Goal: Task Accomplishment & Management: Manage account settings

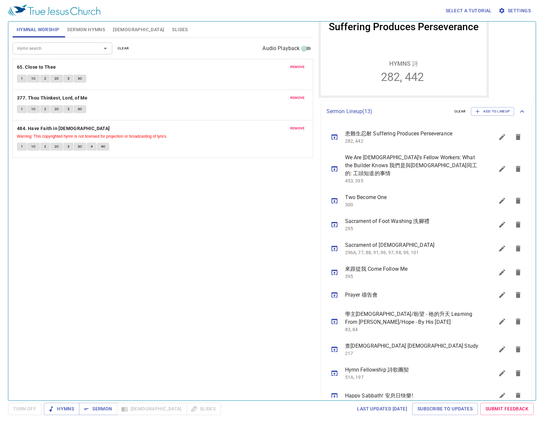
scroll to position [166, 0]
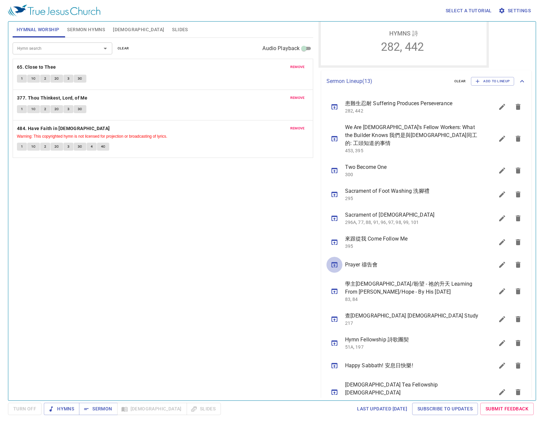
click at [331, 262] on button "sermon lineup list" at bounding box center [334, 265] width 16 height 16
click at [95, 408] on span "Sermon" at bounding box center [98, 409] width 28 height 8
click at [225, 234] on div "Hymn search Hymn search clear Audio Playback remove 65. Close to Thee 1 1C 2 2C…" at bounding box center [163, 216] width 301 height 357
click at [88, 33] on span "Sermon Hymns" at bounding box center [86, 30] width 38 height 8
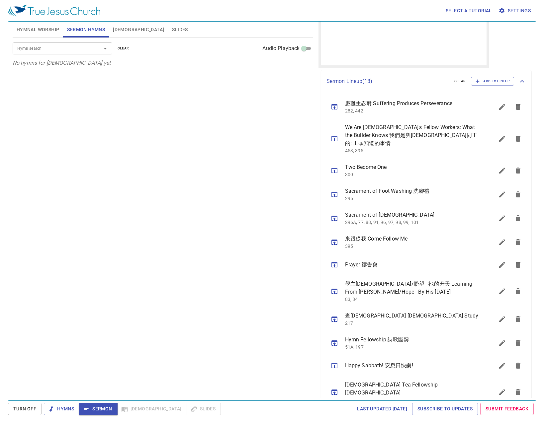
click at [45, 33] on span "Hymnal Worship" at bounding box center [38, 30] width 43 height 8
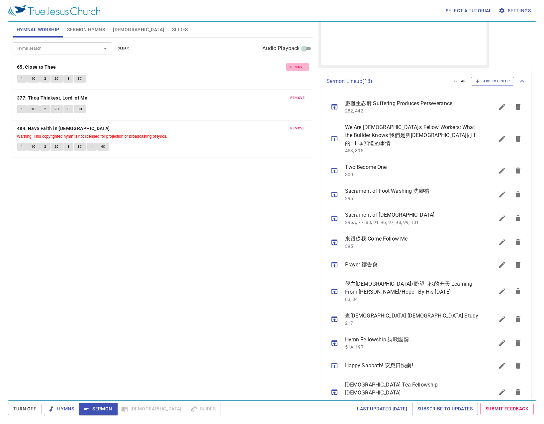
click at [299, 65] on span "remove" at bounding box center [297, 67] width 15 height 6
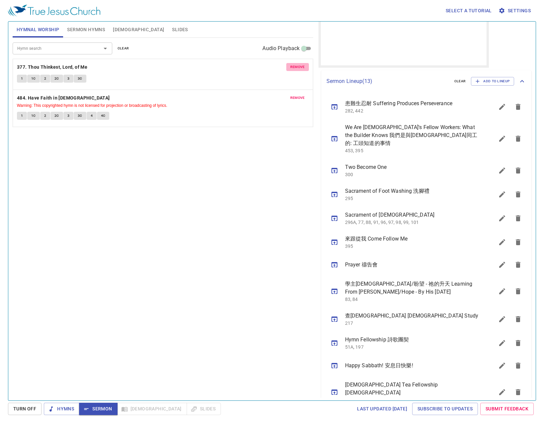
click at [299, 65] on span "remove" at bounding box center [297, 67] width 15 height 6
click at [299, 95] on span "remove" at bounding box center [297, 98] width 15 height 6
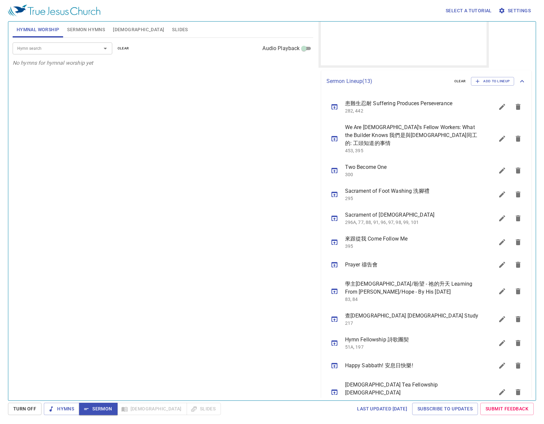
click at [129, 209] on div "Hymn search Hymn search clear Audio Playback No hymns for hymnal worship yet" at bounding box center [163, 216] width 301 height 357
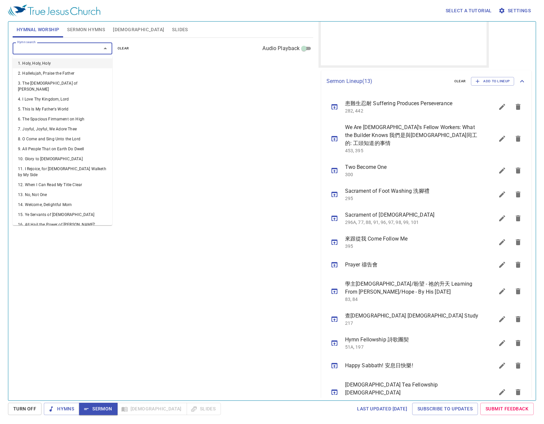
click at [34, 48] on input "Hymn search" at bounding box center [53, 49] width 76 height 8
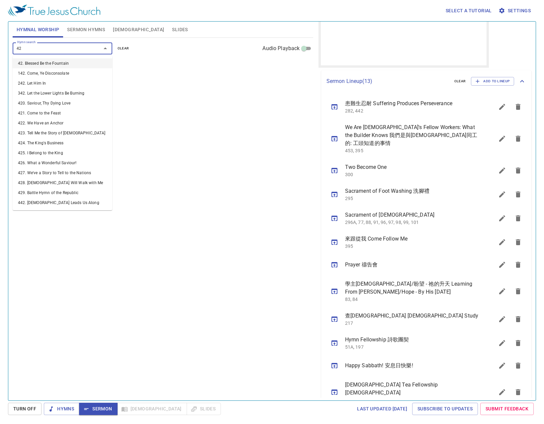
type input "421"
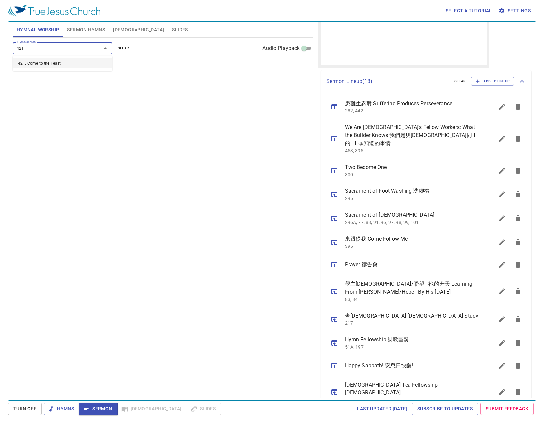
click at [32, 59] on li "421. Come to the Feast" at bounding box center [63, 63] width 100 height 10
drag, startPoint x: 140, startPoint y: 154, endPoint x: 139, endPoint y: 170, distance: 16.3
click at [140, 154] on div "Hymn search Hymn search clear Audio Playback remove 421. Come to the Feast 1 1C…" at bounding box center [163, 216] width 301 height 357
click at [52, 49] on input "Hymn search" at bounding box center [53, 49] width 76 height 8
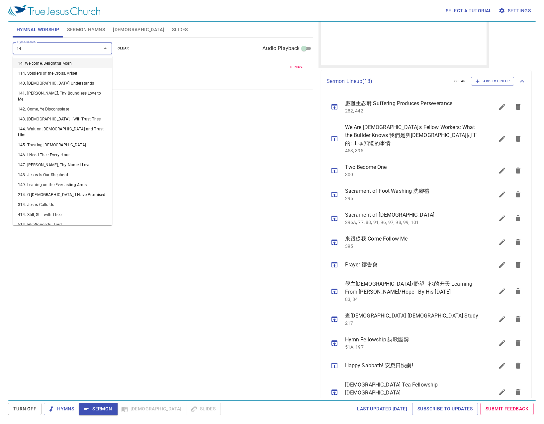
type input "146"
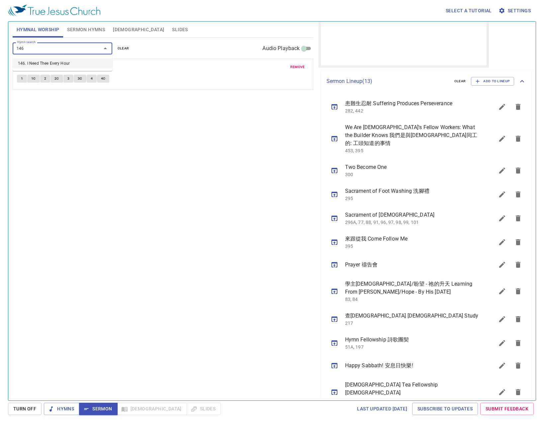
click at [49, 68] on li "146. I Need Thee Every Hour" at bounding box center [63, 63] width 100 height 10
type input "476"
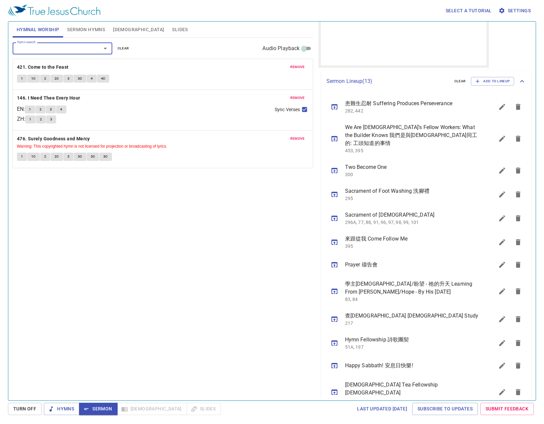
click at [297, 142] on span "remove" at bounding box center [297, 139] width 15 height 6
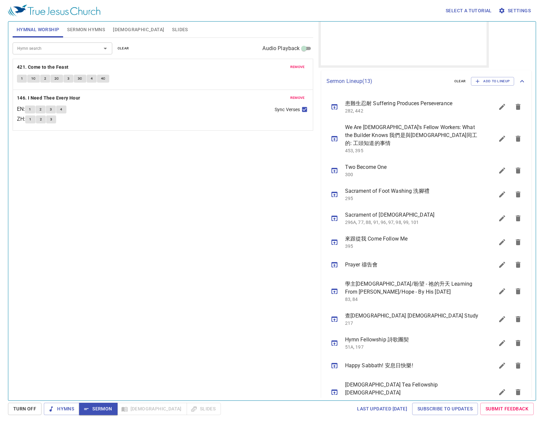
click at [29, 47] on input "Hymn search" at bounding box center [53, 49] width 76 height 8
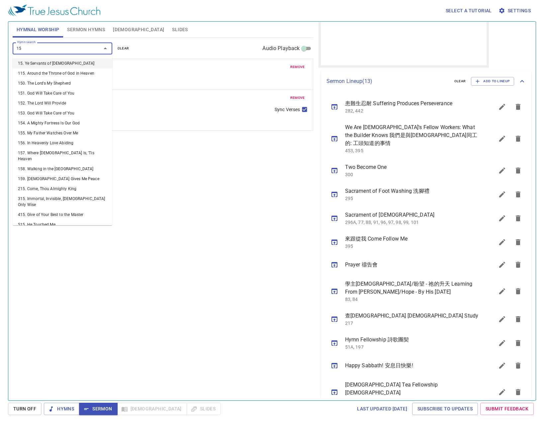
type input "158"
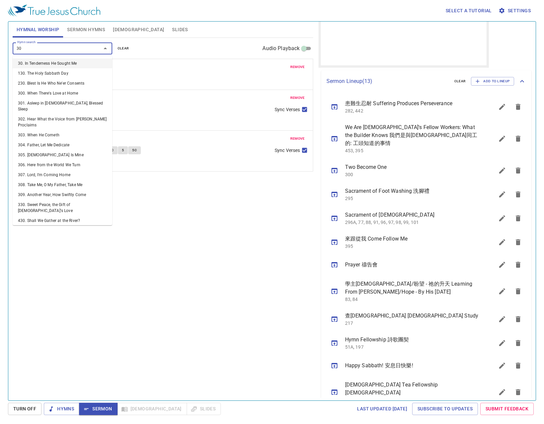
type input "307"
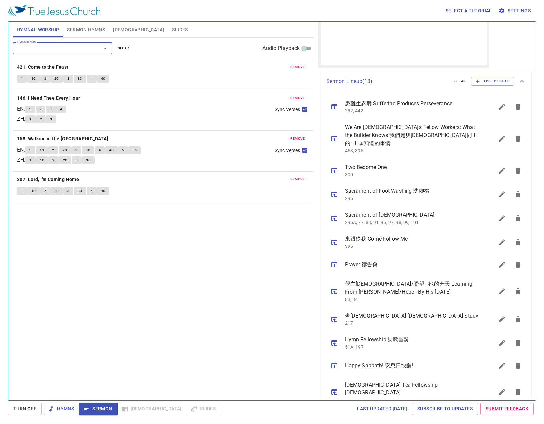
click at [499, 109] on icon "sermon lineup list" at bounding box center [502, 107] width 6 height 6
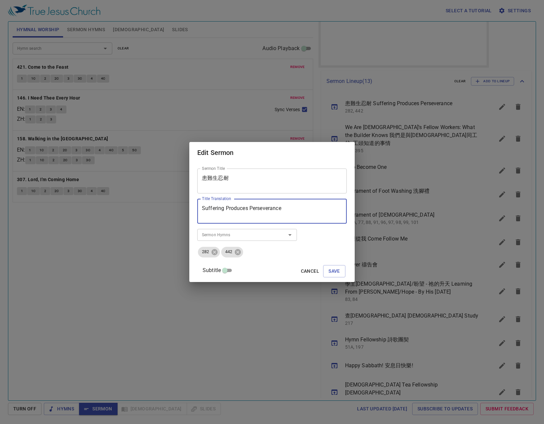
drag, startPoint x: 301, startPoint y: 215, endPoint x: 100, endPoint y: 209, distance: 201.0
click at [149, 212] on div "Edit Sermon Sermon Title 患難生忍耐 Sermon Title Title Translation Suffering Produce…" at bounding box center [272, 212] width 544 height 424
click at [242, 179] on textarea "患難生忍耐" at bounding box center [272, 181] width 140 height 13
drag, startPoint x: 246, startPoint y: 181, endPoint x: 100, endPoint y: 178, distance: 146.2
click at [104, 178] on div "Edit Sermon Sermon Title 患難生忍耐 Sermon Title Title Translation Suffering Produce…" at bounding box center [272, 212] width 544 height 424
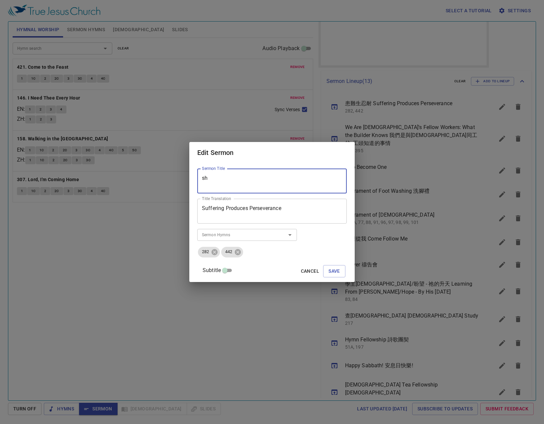
type textarea "s"
type textarea "聖靈的恩賜（三）超然行事- 信心， 醫病， 行異能"
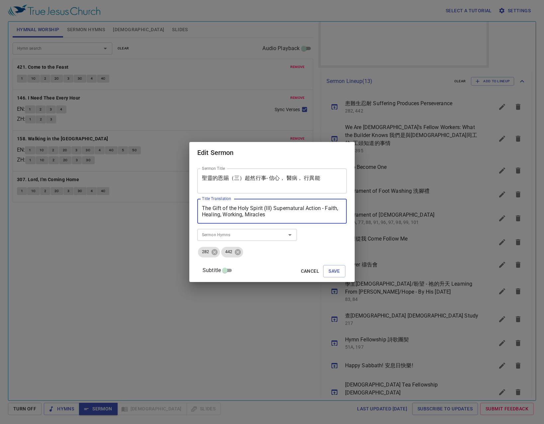
type textarea "The Gift of the Holy Spirit (III) Supernatural Action - Faith, Healing, Working…"
click at [221, 258] on li "282" at bounding box center [208, 252] width 23 height 12
click at [218, 251] on icon at bounding box center [215, 252] width 6 height 6
click at [235, 251] on icon at bounding box center [238, 252] width 6 height 6
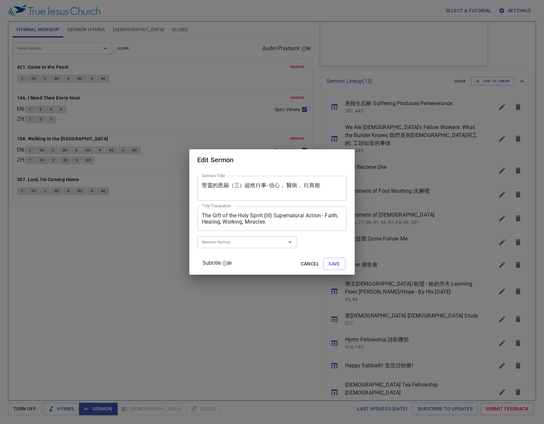
click at [218, 245] on input "Sermon Hymns" at bounding box center [237, 242] width 76 height 8
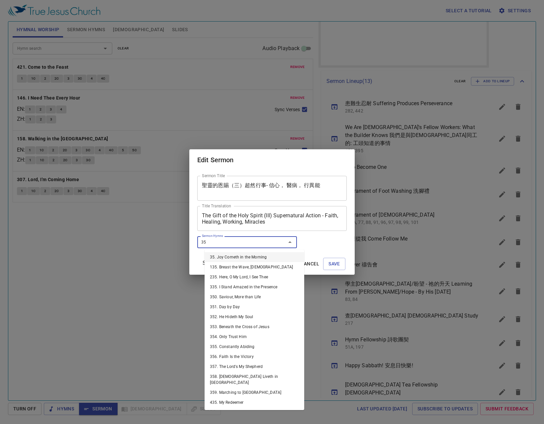
type input "356"
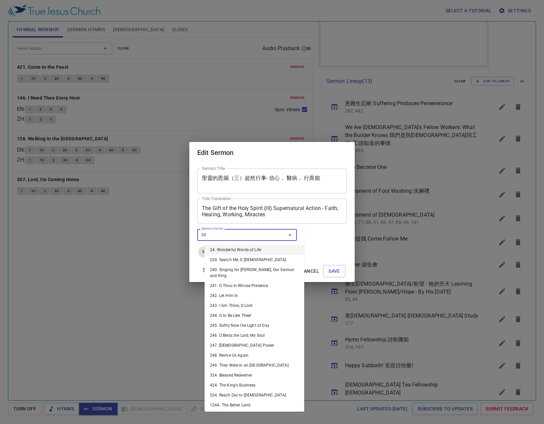
type input "247"
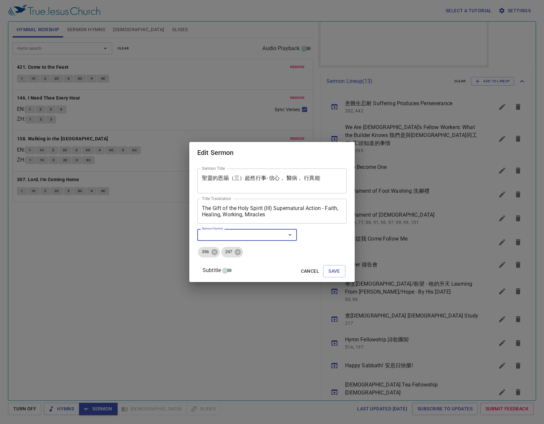
click at [229, 267] on span at bounding box center [225, 271] width 8 height 8
click at [233, 268] on input "Subtitle" at bounding box center [225, 272] width 24 height 8
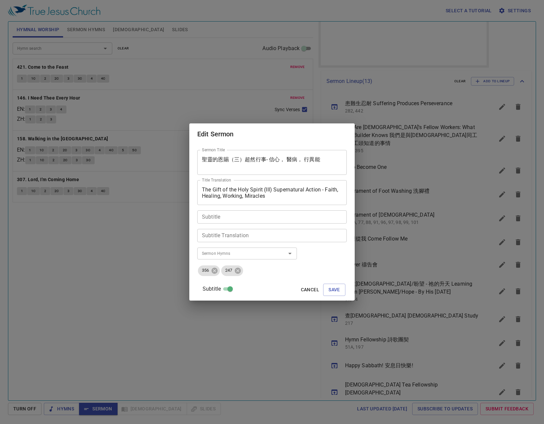
scroll to position [1, 0]
click at [234, 286] on input "Subtitle" at bounding box center [230, 289] width 24 height 8
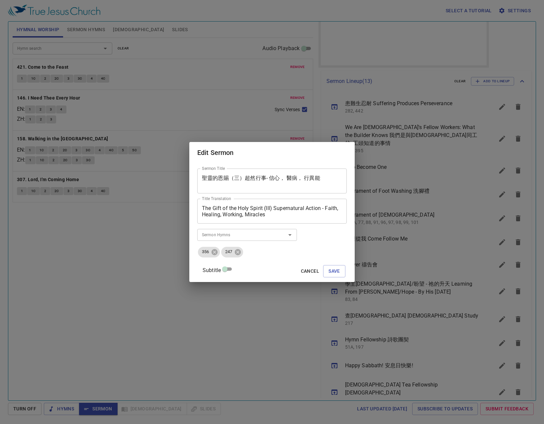
click at [237, 272] on input "Subtitle" at bounding box center [225, 271] width 24 height 8
checkbox input "true"
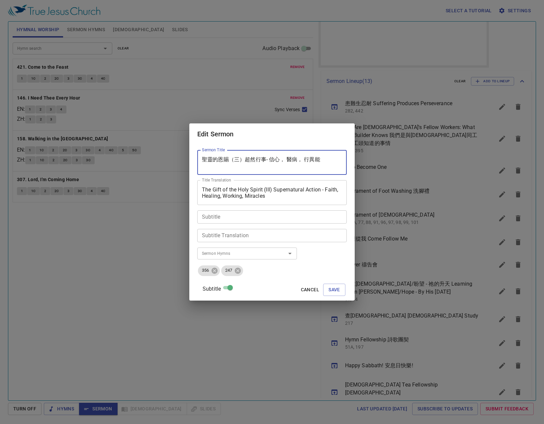
drag, startPoint x: 253, startPoint y: 161, endPoint x: 205, endPoint y: 166, distance: 48.4
click at [205, 166] on div "聖靈的恩賜（三）超然行事- 信心， 醫病， 行異能 Sermon Title" at bounding box center [271, 162] width 149 height 25
type textarea "超然行事- 信心， 醫病， 行異能"
click at [262, 219] on textarea "Subtitle" at bounding box center [272, 217] width 140 height 6
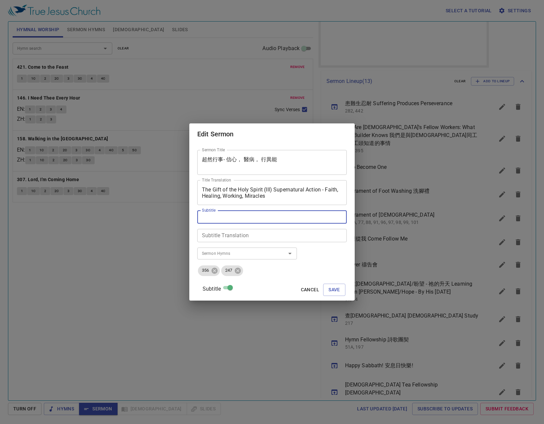
paste textarea "聖靈的恩賜（三）"
type textarea "聖靈的恩賜（三）"
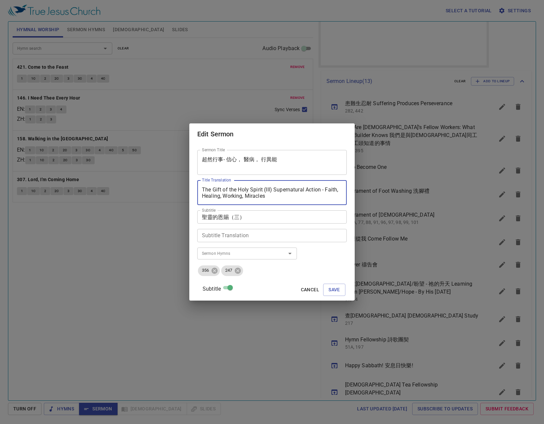
drag, startPoint x: 282, startPoint y: 189, endPoint x: 136, endPoint y: 184, distance: 146.6
click at [136, 184] on div "Edit Sermon Sermon Title 超然行事- 信心， 醫病， 行異能 Sermon Title Title Translation The G…" at bounding box center [272, 212] width 544 height 424
type textarea "Supernatural Action - Faith, Healing, Working, Miracles"
click at [230, 231] on div "Subtitle Translation" at bounding box center [271, 235] width 149 height 13
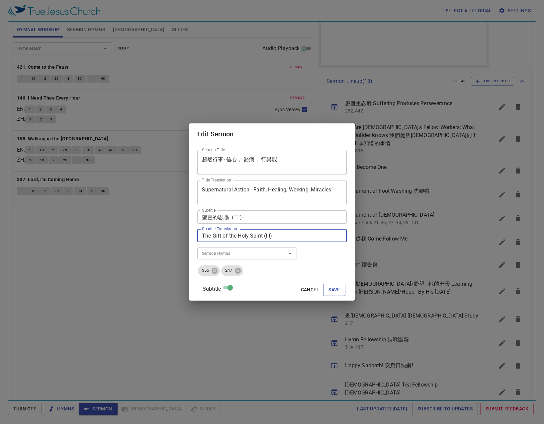
type textarea "The Gift of the Holy Spirit (III)"
click at [330, 290] on span "Save" at bounding box center [334, 290] width 12 height 8
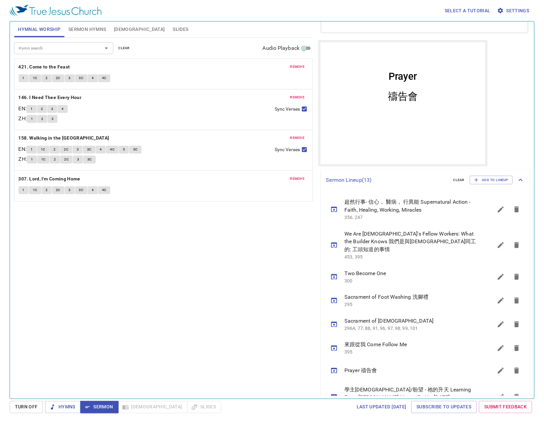
scroll to position [0, 0]
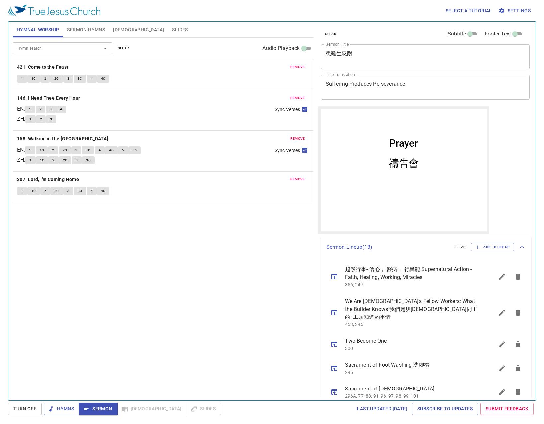
click at [419, 104] on div "clear Subtitle Footer Text Sermon Title Prayer x Sermon Title Title Translation…" at bounding box center [425, 64] width 213 height 85
click at [334, 283] on button "sermon lineup list" at bounding box center [334, 277] width 16 height 16
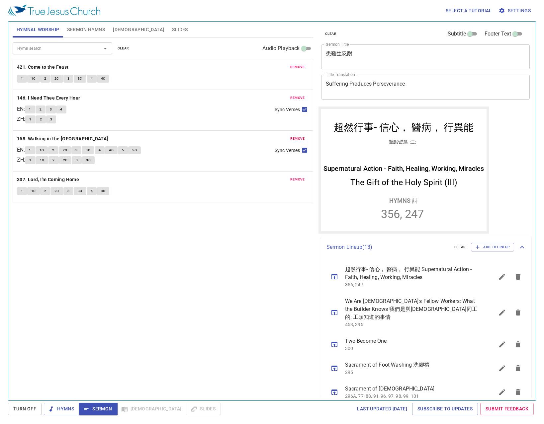
click at [490, 137] on div "clear Subtitle Footer Text Sermon Title 超然行事- 信心， 醫病， 行異能 x Sermon Title Title …" at bounding box center [425, 208] width 219 height 379
click at [464, 34] on input "Subtitle" at bounding box center [470, 35] width 24 height 8
checkbox input "true"
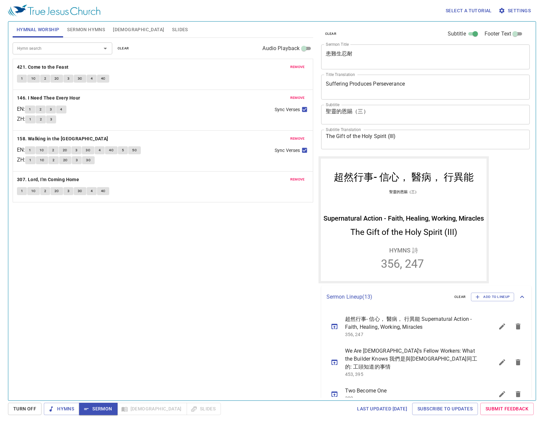
click at [380, 116] on textarea "聖靈的恩賜（三）" at bounding box center [426, 114] width 200 height 13
drag, startPoint x: 380, startPoint y: 116, endPoint x: 217, endPoint y: 96, distance: 164.3
click at [217, 96] on div "Hymnal Worship Sermon Hymns Bible Slides Hymn search Hymn search clear Audio Pl…" at bounding box center [272, 208] width 524 height 379
type textarea "聖靈的恩賜（三）"
click at [417, 102] on div "Subtitle 聖靈的恩賜（三） x Subtitle Subtitle Translation The Gift of the Holy Spirit (…" at bounding box center [423, 127] width 209 height 50
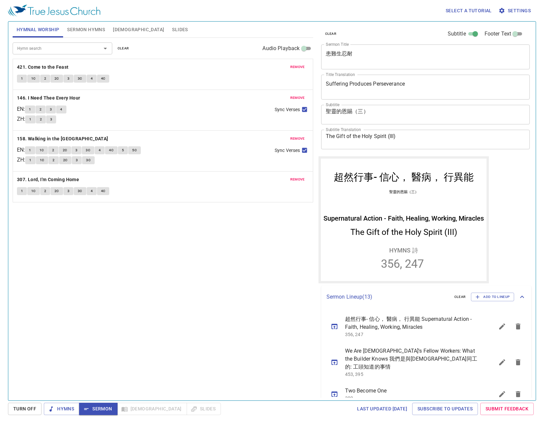
click at [412, 110] on textarea "聖靈的恩賜（三）" at bounding box center [426, 114] width 200 height 13
click at [410, 116] on textarea "聖靈的恩賜（三）" at bounding box center [426, 114] width 200 height 13
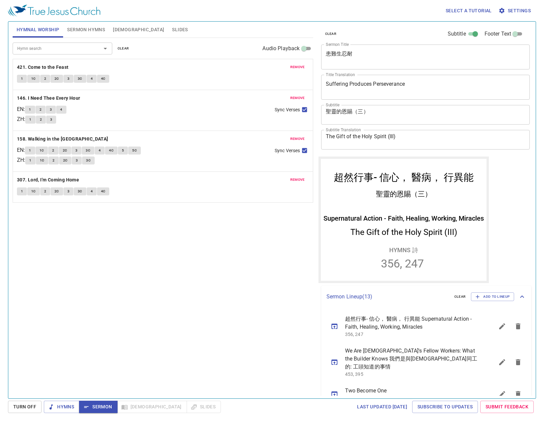
drag, startPoint x: 346, startPoint y: 139, endPoint x: 345, endPoint y: 146, distance: 7.3
click at [346, 139] on textarea "The Gift of the Holy Spirit (III)" at bounding box center [426, 139] width 200 height 13
click at [345, 135] on textarea "The Gift of the Holy Spirit (III)" at bounding box center [426, 139] width 200 height 13
type textarea "The Gifts of the Holy Spirit (III)"
click at [331, 155] on div "clear Subtitle Footer Text Sermon Title 超然行事- 信心， 醫病， 行異能 x Sermon Title Title …" at bounding box center [425, 89] width 213 height 135
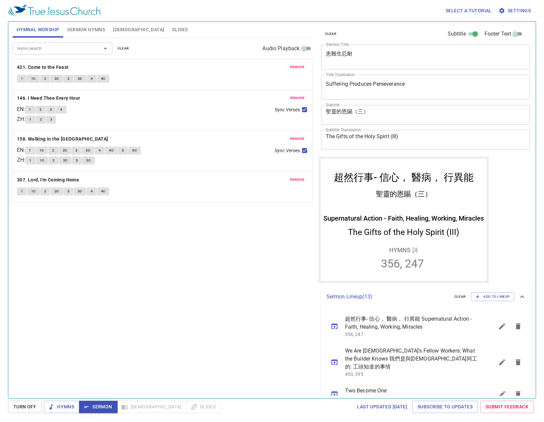
click at [403, 148] on div "The Gifts of the Holy Spirit (III) x Subtitle Translation" at bounding box center [425, 140] width 209 height 20
drag, startPoint x: 369, startPoint y: 116, endPoint x: 200, endPoint y: 107, distance: 169.3
click at [200, 107] on div "Hymnal Worship Sermon Hymns Bible Slides Hymn search Hymn search clear Audio Pl…" at bounding box center [272, 207] width 524 height 377
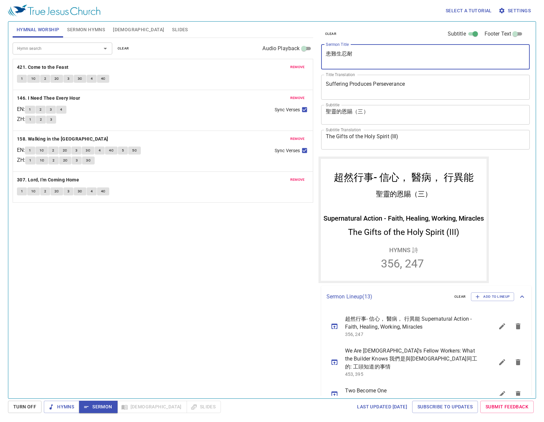
click at [326, 53] on textarea "超然行事- 信心， 醫病， 行異能" at bounding box center [426, 56] width 200 height 13
paste textarea "聖靈的恩賜（三）"
drag, startPoint x: 368, startPoint y: 53, endPoint x: 449, endPoint y: 54, distance: 81.0
click at [449, 54] on textarea "聖靈的恩賜（三）超然行事- 信心， 醫病， 行異能" at bounding box center [426, 56] width 200 height 13
type textarea "聖靈的恩賜（三）"
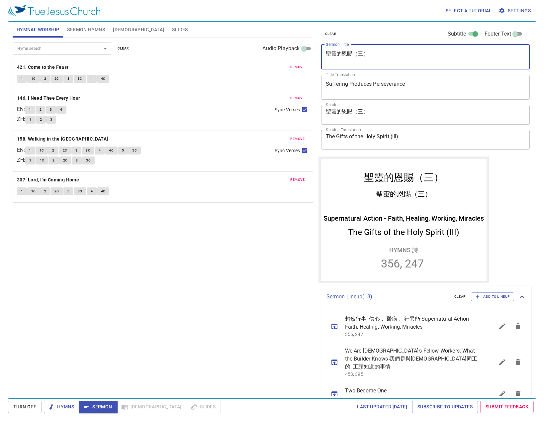
drag, startPoint x: 384, startPoint y: 115, endPoint x: 193, endPoint y: 112, distance: 190.3
click at [201, 114] on div "Hymnal Worship Sermon Hymns Bible Slides Hymn search Hymn search clear Audio Pl…" at bounding box center [272, 207] width 524 height 377
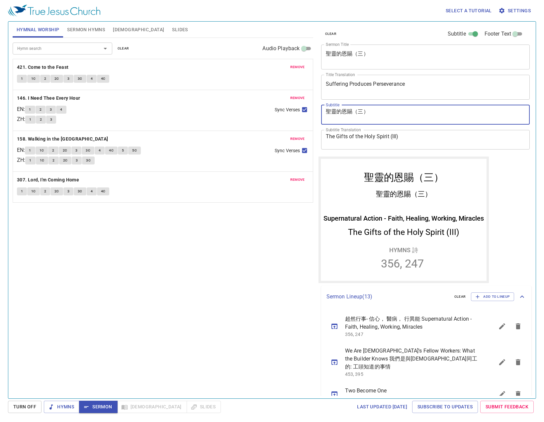
paste textarea "然行事- 信心， 醫病， 行異能"
type textarea "超然行事- 信心， 醫病， 行異能"
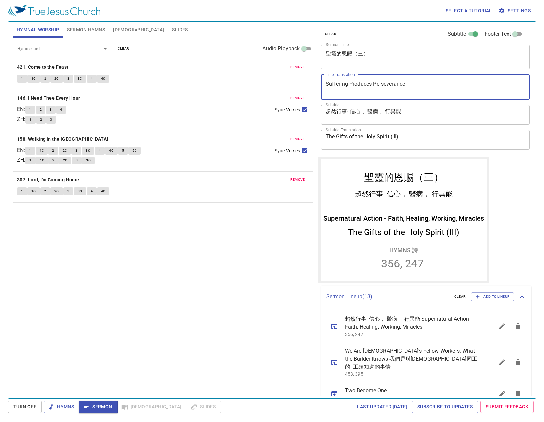
drag, startPoint x: 471, startPoint y: 82, endPoint x: 216, endPoint y: 93, distance: 255.3
click at [204, 82] on div "Hymnal Worship Sermon Hymns Bible Slides Hymn search Hymn search clear Audio Pl…" at bounding box center [272, 207] width 524 height 377
type textarea "Supernatural Action - Faith, Healing, Working, Miracles"
click at [418, 138] on textarea "The Gifts of the Holy Spirit (III)" at bounding box center [426, 139] width 200 height 13
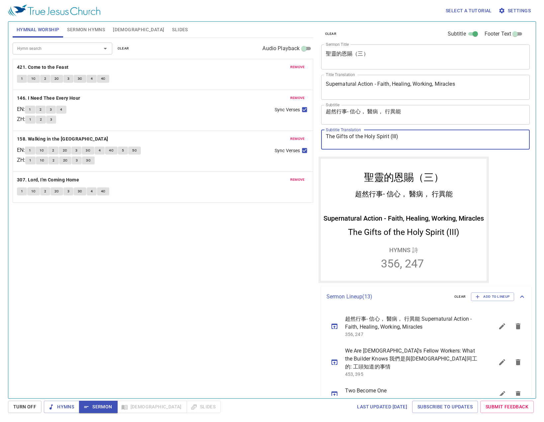
paste textarea "Supernatural Action - Faith, Healing, Working, Miracles"
drag, startPoint x: 400, startPoint y: 138, endPoint x: 265, endPoint y: 131, distance: 134.7
click at [265, 131] on div "Hymnal Worship Sermon Hymns Bible Slides Hymn search Hymn search clear Audio Pl…" at bounding box center [272, 207] width 524 height 377
type textarea "Supernatural Action - Faith, Healing, Working, Miracles"
drag, startPoint x: 460, startPoint y: 83, endPoint x: 148, endPoint y: 85, distance: 311.9
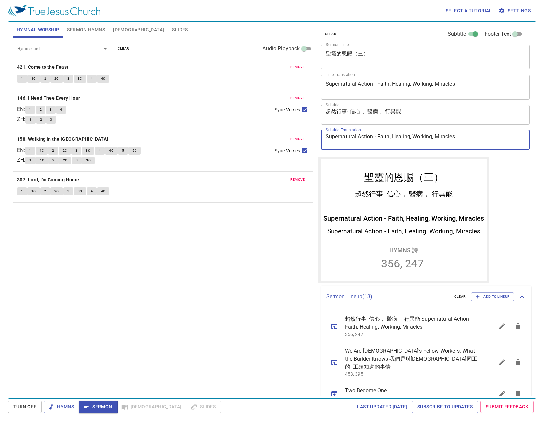
click at [194, 86] on div "Hymnal Worship Sermon Hymns Bible Slides Hymn search Hymn search clear Audio Pl…" at bounding box center [272, 207] width 524 height 377
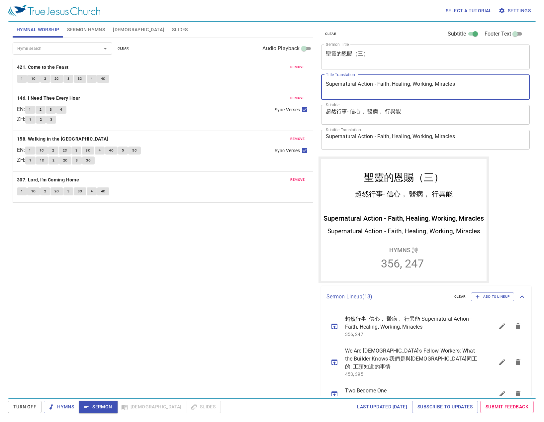
paste textarea "The Gifts of the Holy Spirit (III)"
type textarea "The Gifts of the Holy Spirit (III)"
click at [283, 214] on div "Hymn search Hymn search clear Audio Playback remove 421. Come to the Feast 1 1C…" at bounding box center [163, 215] width 301 height 355
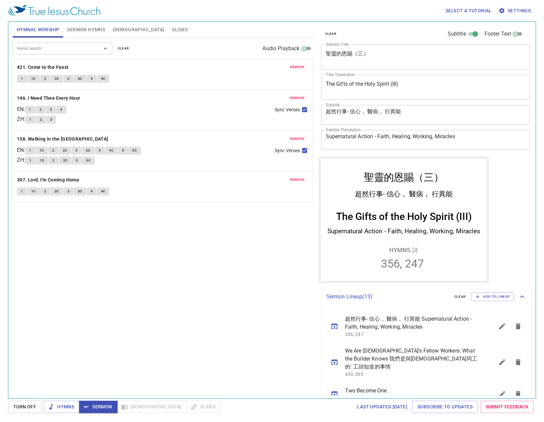
drag, startPoint x: 253, startPoint y: 243, endPoint x: 271, endPoint y: 306, distance: 65.1
click at [253, 251] on div "Hymn search Hymn search clear Audio Playback remove 421. Come to the Feast 1 1C…" at bounding box center [163, 215] width 301 height 355
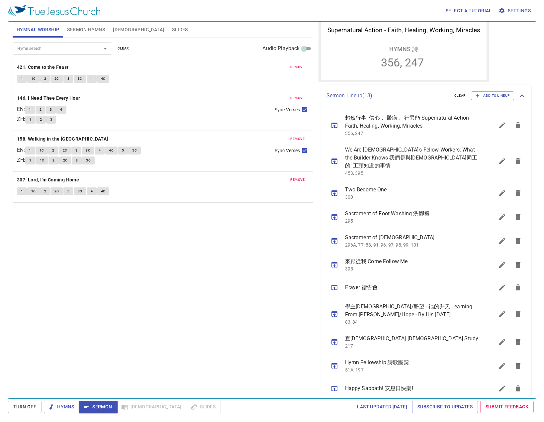
scroll to position [247, 0]
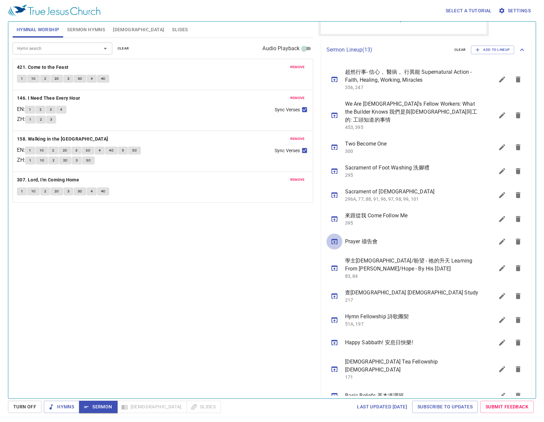
click at [331, 237] on icon "sermon lineup list" at bounding box center [334, 241] width 8 height 8
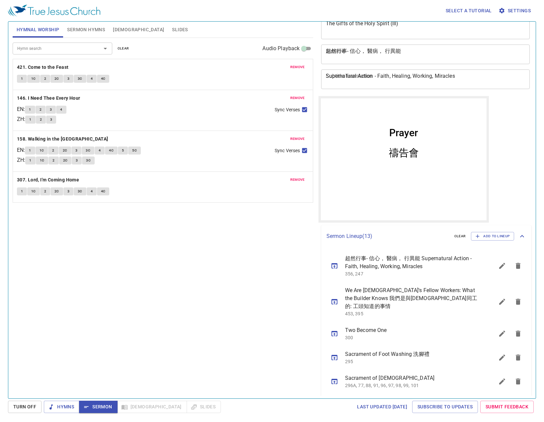
scroll to position [100, 0]
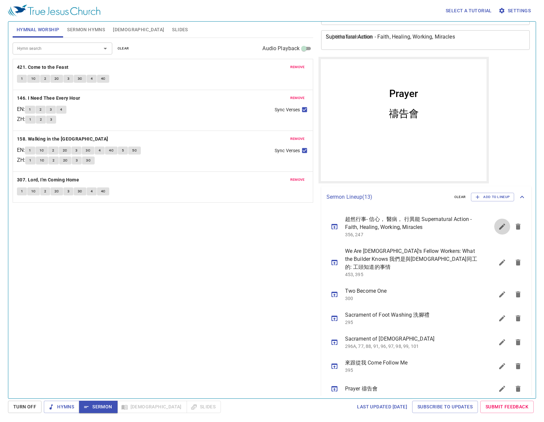
click at [498, 230] on icon "sermon lineup list" at bounding box center [502, 227] width 8 height 8
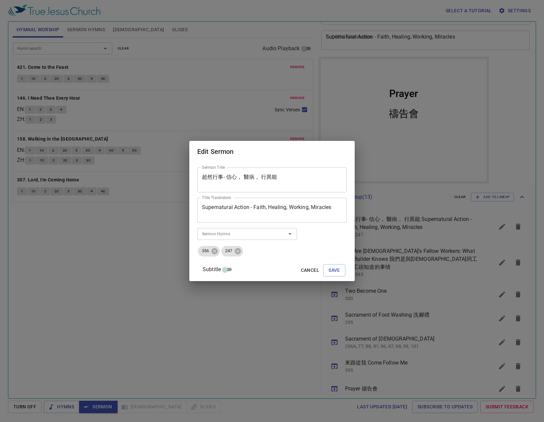
click at [233, 270] on input "Subtitle" at bounding box center [225, 271] width 24 height 8
checkbox input "true"
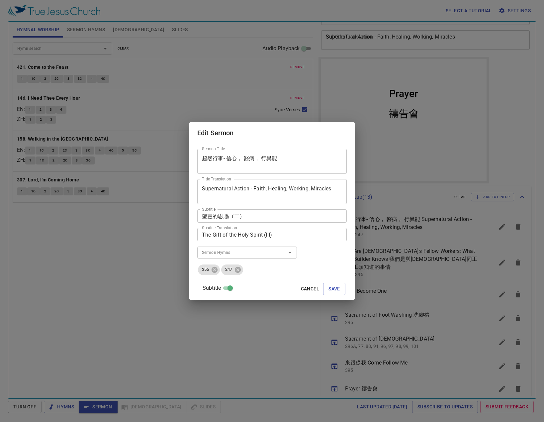
drag, startPoint x: 164, startPoint y: 235, endPoint x: 27, endPoint y: 230, distance: 136.6
click at [27, 230] on div "Edit Sermon Sermon Title 超然行事- 信心， 醫病， 行異能 Sermon Title Title Translation Super…" at bounding box center [272, 211] width 544 height 422
click at [228, 237] on textarea "The Gift of the Holy Spirit (III)" at bounding box center [272, 235] width 140 height 6
click at [291, 236] on textarea "The Gifts of the Holy Spirit (III)" at bounding box center [272, 235] width 140 height 6
type textarea "The Gifts of the Holy Spirit (III)"
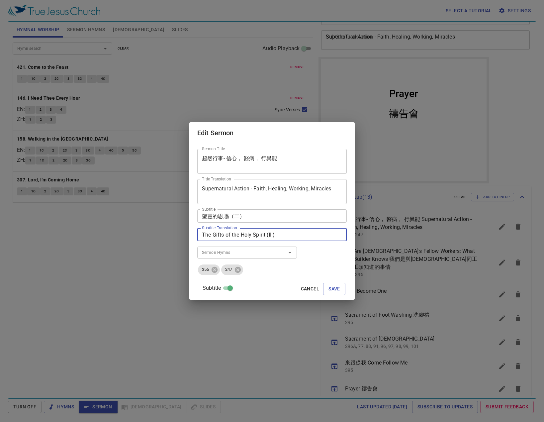
click at [316, 250] on div "Sermon Title 超然行事- 信心， 醫病， 行異能 Sermon Title Title Translation Supernatural Acti…" at bounding box center [271, 221] width 149 height 150
drag, startPoint x: 286, startPoint y: 237, endPoint x: 52, endPoint y: 235, distance: 233.5
click at [69, 235] on div "Edit Sermon Sermon Title 超然行事- 信心， 醫病， 行異能 Sermon Title Title Translation Super…" at bounding box center [272, 211] width 544 height 422
click at [323, 286] on button "Save" at bounding box center [334, 289] width 22 height 12
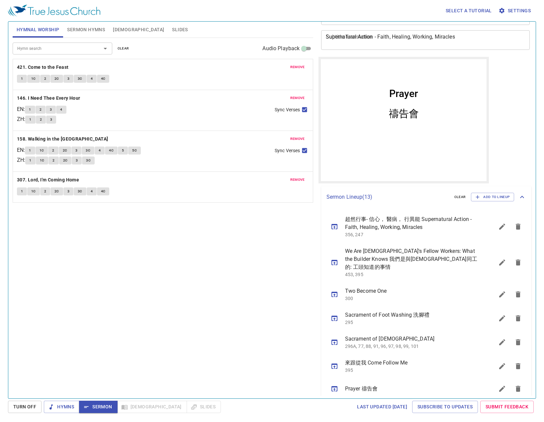
click at [47, 234] on div "Hymn search Hymn search clear Audio Playback remove 421. Come to the Feast 1 1C…" at bounding box center [163, 215] width 301 height 355
click at [498, 224] on icon "sermon lineup list" at bounding box center [502, 227] width 8 height 8
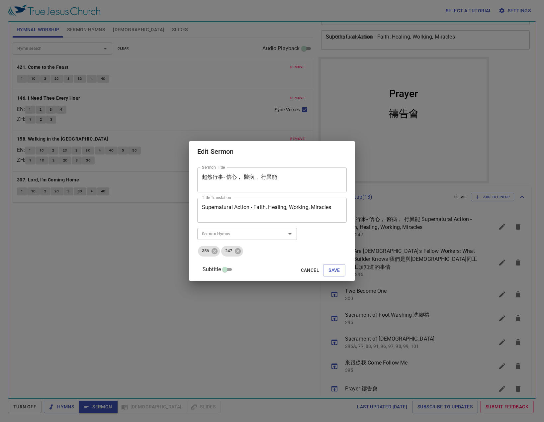
drag, startPoint x: 269, startPoint y: 178, endPoint x: 334, endPoint y: 185, distance: 65.8
click at [271, 178] on textarea "超然行事- 信心， 醫病， 行異能" at bounding box center [272, 180] width 140 height 13
type textarea "超然行事 - 信心, 醫病, 行異能"
click at [211, 209] on textarea "Supernatural Action - Faith, Healing, Working, Miracles" at bounding box center [272, 210] width 140 height 13
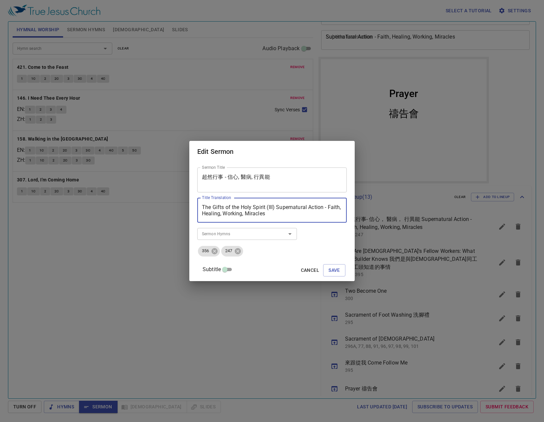
type textarea "The Gifts of the Holy Spirit (III) Supernatural Action - Faith, Healing, Workin…"
click at [234, 267] on input "Subtitle" at bounding box center [225, 271] width 24 height 8
checkbox input "true"
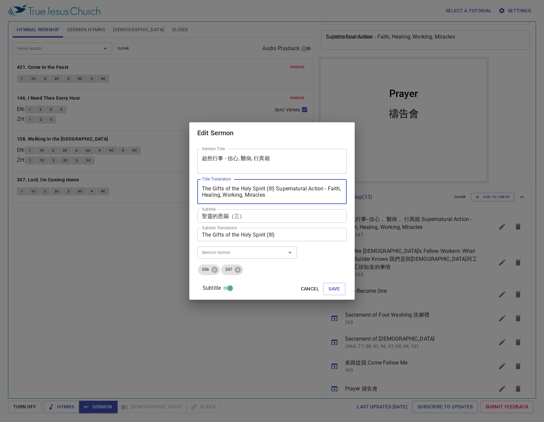
drag, startPoint x: 285, startPoint y: 188, endPoint x: 291, endPoint y: 198, distance: 11.6
click at [291, 198] on div "The Gifts of the Holy Spirit (III) Supernatural Action - Faith, Healing, Workin…" at bounding box center [271, 191] width 149 height 25
click at [293, 197] on textarea "The Gifts of the Holy Spirit (III) Supernatural Action - Faith, Healing, Workin…" at bounding box center [272, 191] width 140 height 13
drag, startPoint x: 293, startPoint y: 195, endPoint x: 285, endPoint y: 189, distance: 10.1
click at [285, 189] on textarea "The Gifts of the Holy Spirit (III) Supernatural Action - Faith, Healing, Workin…" at bounding box center [272, 191] width 140 height 13
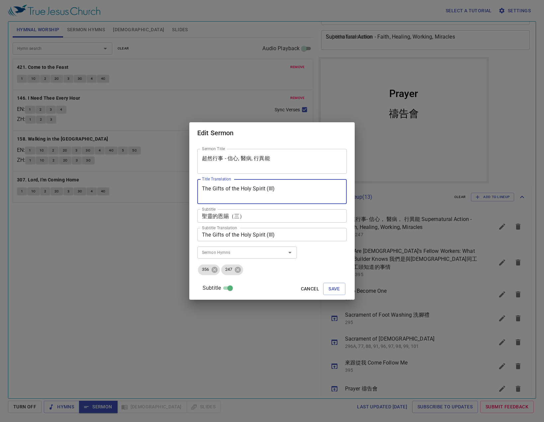
type textarea "The Gifts of the Holy Spirit (III)"
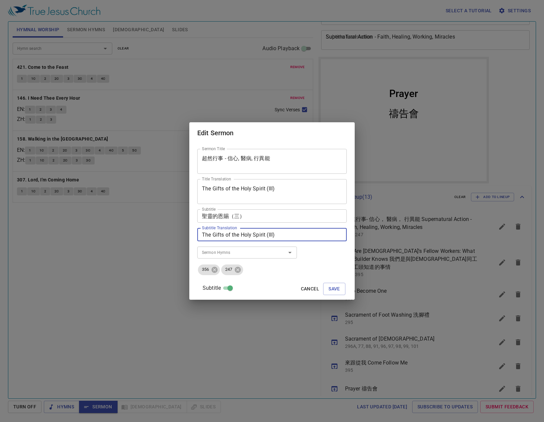
drag, startPoint x: 292, startPoint y: 235, endPoint x: 182, endPoint y: 237, distance: 109.6
click at [182, 237] on div "Edit Sermon Sermon Title 超然行事 - 信心, 醫病, 行異能 Sermon Title Title Translation The …" at bounding box center [272, 211] width 544 height 422
paste textarea "Supernatural Action - Faith, Healing, Working, Miracles"
type textarea "Supernatural Action - Faith, Healing, Working, Miracles"
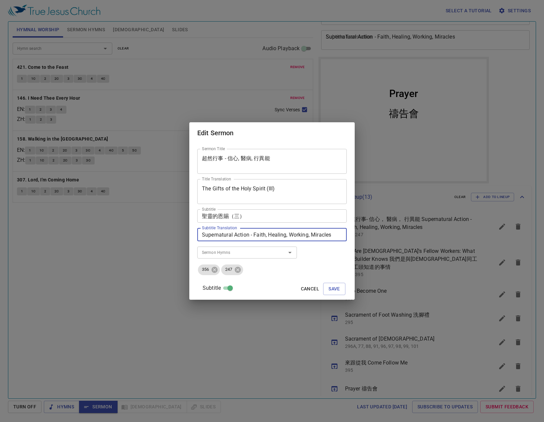
click at [283, 218] on textarea "聖靈的恩賜（三）" at bounding box center [272, 216] width 140 height 6
click at [270, 217] on textarea "聖靈的恩賜（三）" at bounding box center [272, 216] width 140 height 6
click at [266, 217] on textarea "聖靈的恩賜（三）" at bounding box center [272, 216] width 140 height 6
drag, startPoint x: 241, startPoint y: 216, endPoint x: 299, endPoint y: 209, distance: 58.8
click at [244, 216] on textarea "聖靈的恩賜（三）" at bounding box center [272, 216] width 140 height 6
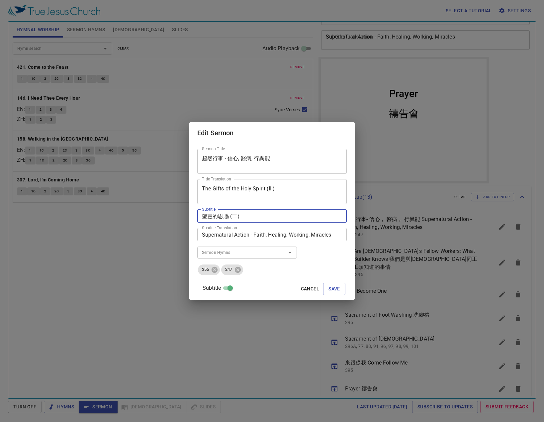
type textarea "聖靈的恩賜 (三）"
click at [272, 220] on div "聖靈的恩賜 (三） Subtitle" at bounding box center [271, 215] width 149 height 13
click at [208, 155] on div "超然行事 - 信心, 醫病, 行異能 Sermon Title" at bounding box center [271, 161] width 149 height 25
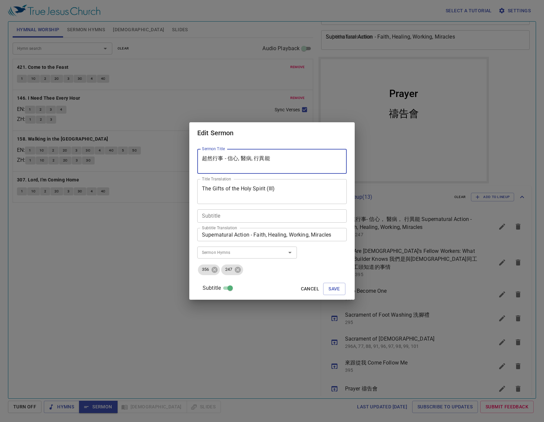
paste textarea "聖靈的恩賜 (三）"
click at [208, 162] on div "超然行事 - 信心, 醫病, 行異能 Sermon Title" at bounding box center [271, 161] width 149 height 25
paste textarea "聖靈的恩賜 (三）"
type textarea "聖靈的恩賜 (三)"
click at [240, 214] on textarea "Subtitle" at bounding box center [272, 216] width 140 height 6
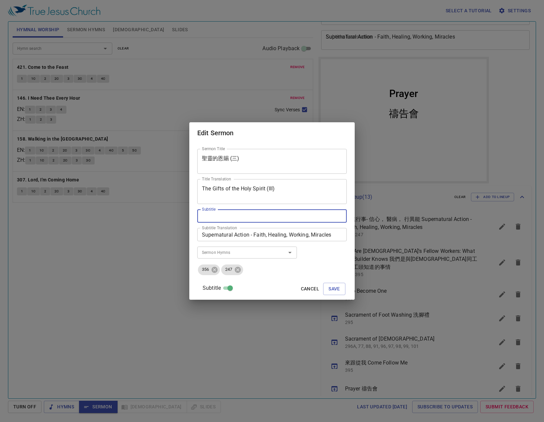
paste textarea "超然行事 - 信心, 醫病, 行異能"
type textarea "超然行事 - 信心, 醫病, 行異能"
click at [277, 264] on ul "356 247" at bounding box center [271, 270] width 149 height 12
click at [328, 292] on span "Save" at bounding box center [334, 289] width 12 height 8
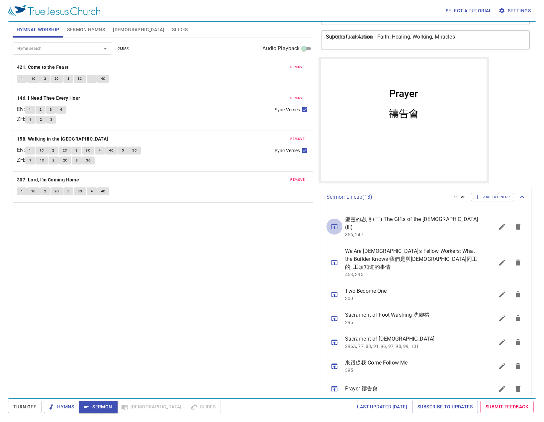
click at [335, 226] on icon "sermon lineup list" at bounding box center [334, 227] width 8 height 8
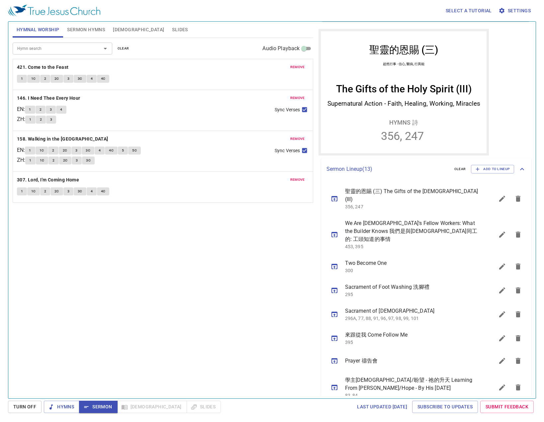
scroll to position [166, 0]
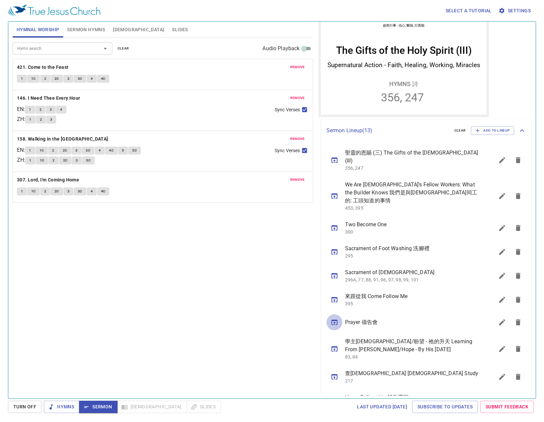
click at [0, 0] on icon "sermon lineup list" at bounding box center [0, 0] width 0 height 0
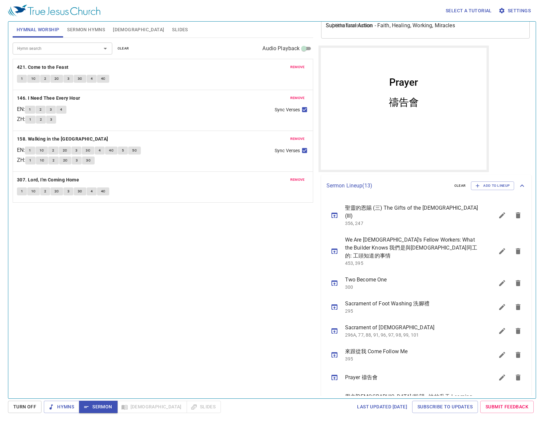
scroll to position [100, 0]
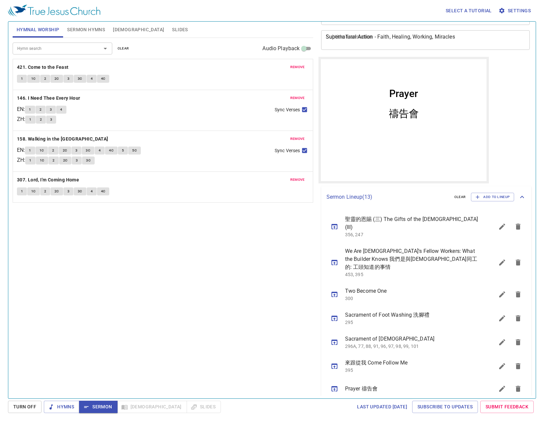
click at [498, 226] on icon "sermon lineup list" at bounding box center [502, 227] width 8 height 8
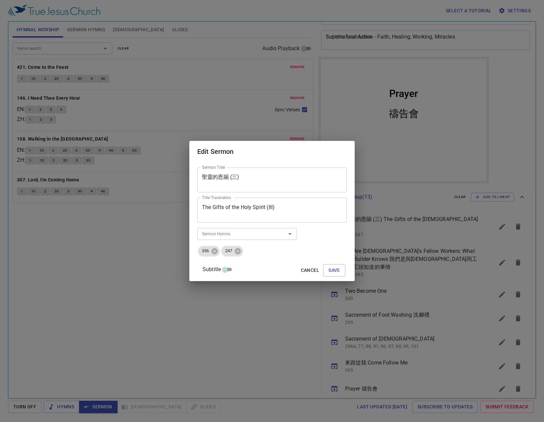
click at [234, 269] on input "Subtitle" at bounding box center [225, 271] width 24 height 8
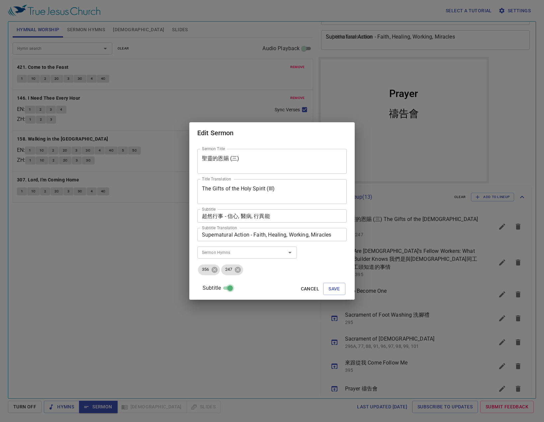
click at [236, 288] on input "Subtitle" at bounding box center [230, 289] width 24 height 8
checkbox input "false"
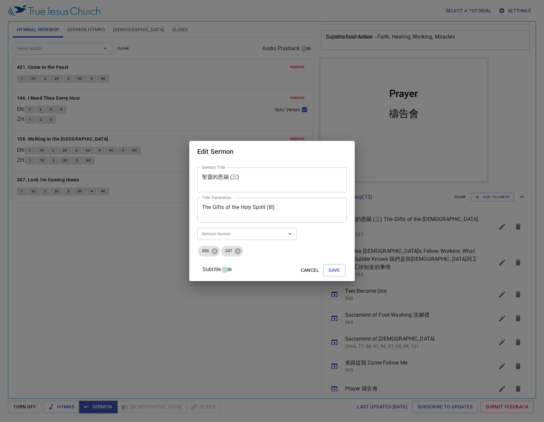
click at [236, 273] on input "Subtitle" at bounding box center [225, 271] width 24 height 8
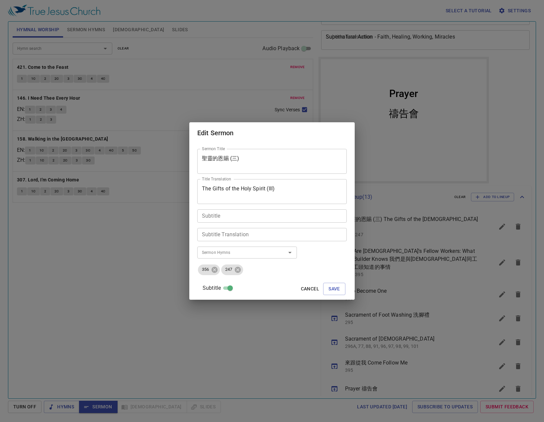
click at [234, 284] on span at bounding box center [230, 288] width 8 height 8
click at [236, 285] on input "Subtitle" at bounding box center [230, 289] width 24 height 8
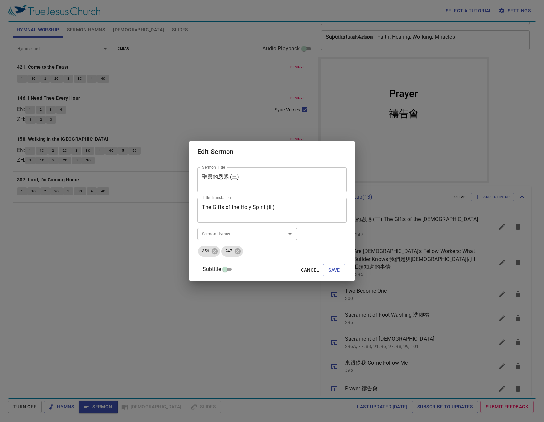
scroll to position [1, 0]
click at [236, 270] on input "Subtitle" at bounding box center [225, 269] width 24 height 8
checkbox input "true"
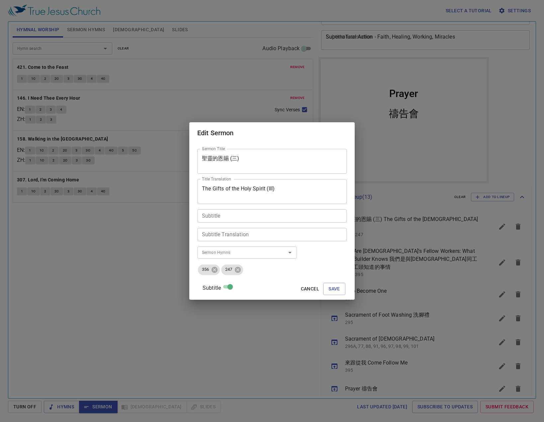
click at [297, 192] on textarea "The Gifts of the Holy Spirit (III)" at bounding box center [272, 191] width 140 height 13
click at [301, 287] on span "Cancel" at bounding box center [310, 289] width 18 height 8
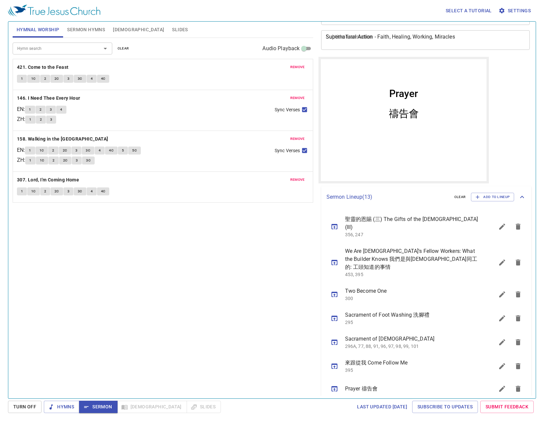
click at [500, 223] on icon "sermon lineup list" at bounding box center [502, 227] width 8 height 8
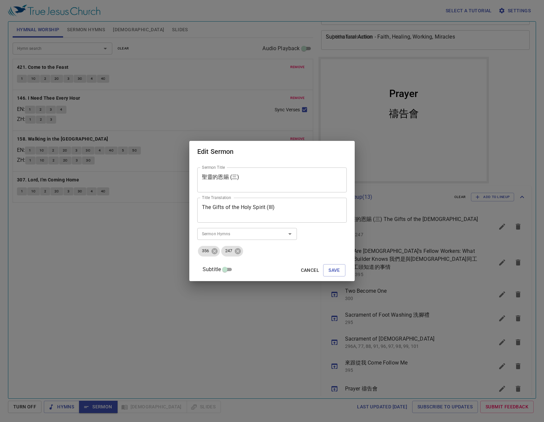
click at [235, 269] on input "Subtitle" at bounding box center [225, 271] width 24 height 8
checkbox input "true"
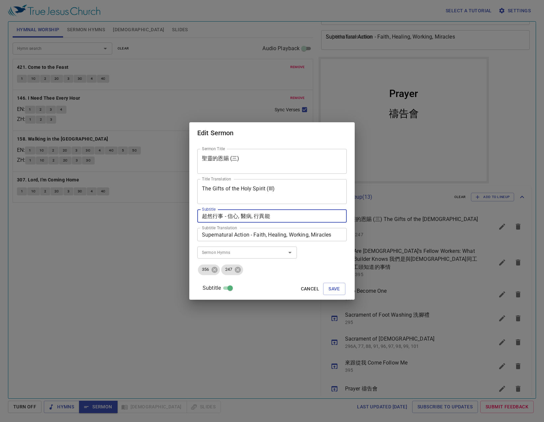
drag, startPoint x: 308, startPoint y: 216, endPoint x: 204, endPoint y: 225, distance: 103.6
click at [204, 225] on div "Sermon Title 聖靈的恩賜 (三) Sermon Title Title Translation The Gifts of the Holy Spi…" at bounding box center [271, 221] width 165 height 156
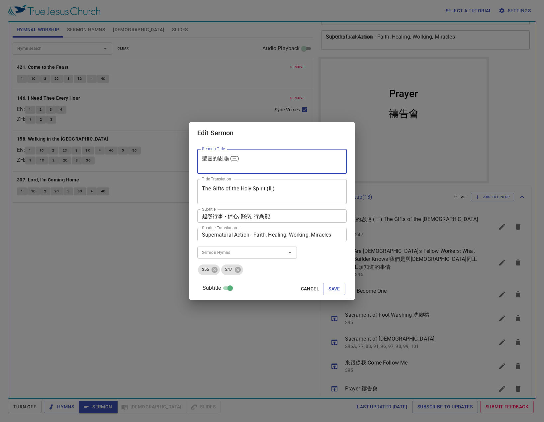
click at [308, 163] on textarea "聖靈的恩賜 (三)" at bounding box center [272, 161] width 140 height 13
paste textarea "超然行事 - 信心, 醫病, 行異能"
type textarea "聖靈的恩賜 (三) - 超然行事 - 信心, 醫病, 行異能"
click at [299, 237] on textarea "Supernatural Action - Faith, Healing, Working, Miracles" at bounding box center [272, 235] width 140 height 6
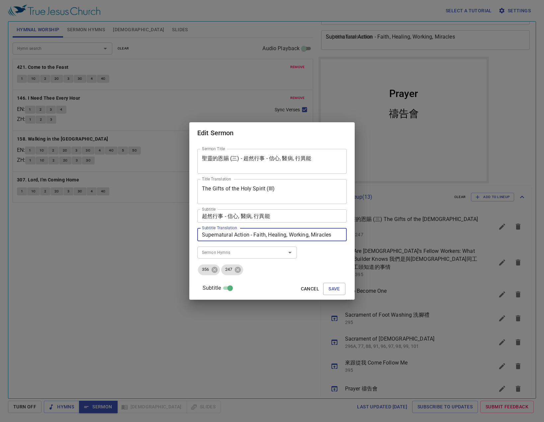
click at [299, 237] on textarea "Supernatural Action - Faith, Healing, Working, Miracles" at bounding box center [272, 235] width 140 height 6
click at [308, 189] on textarea "The Gifts of the Holy Spirit (III)" at bounding box center [272, 191] width 140 height 13
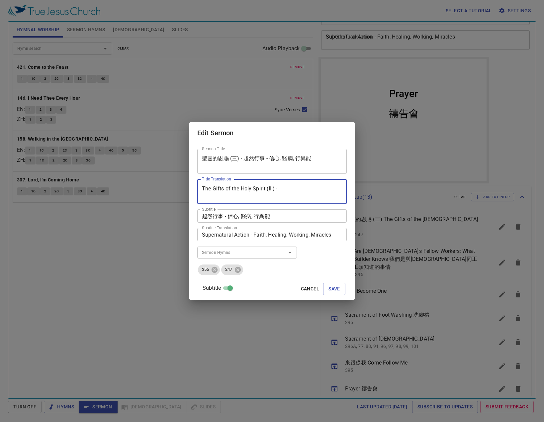
paste textarea "Supernatural Action - Faith, Healing, Working, Miracles"
type textarea "The Gifts of the Holy Spirit (III) - Supernatural Action - Faith, Healing, Work…"
click at [233, 288] on input "Subtitle" at bounding box center [230, 289] width 24 height 8
checkbox input "false"
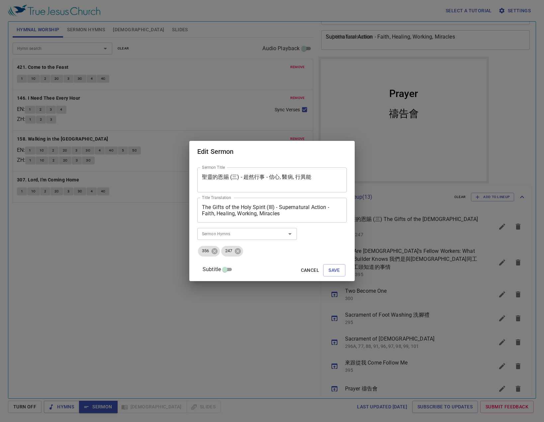
click at [231, 271] on input "Subtitle" at bounding box center [225, 271] width 24 height 8
checkbox input "true"
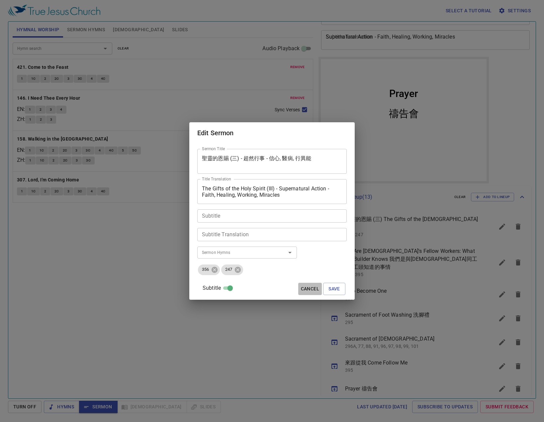
click at [303, 287] on span "Cancel" at bounding box center [310, 289] width 18 height 8
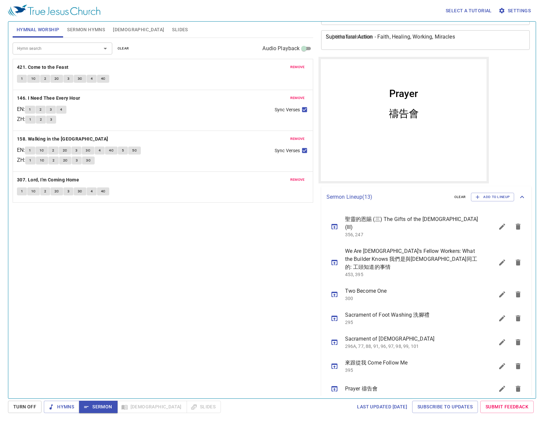
click at [498, 225] on icon "sermon lineup list" at bounding box center [502, 227] width 8 height 8
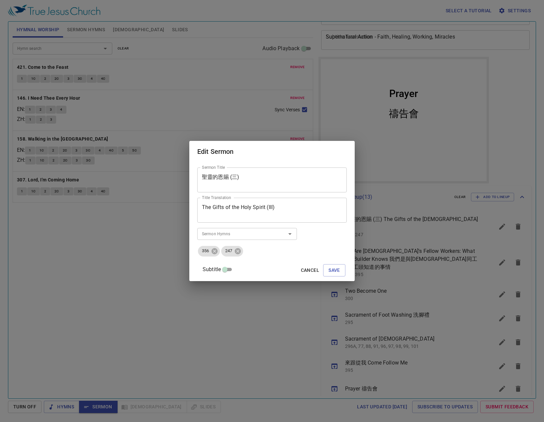
click at [237, 272] on input "Subtitle" at bounding box center [225, 271] width 24 height 8
checkbox input "true"
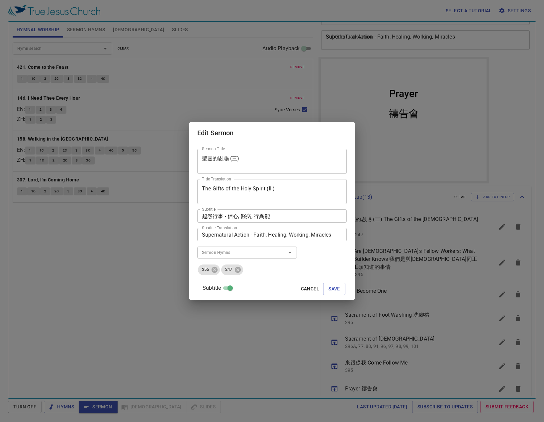
click at [262, 213] on textarea "超然行事 - 信心, 醫病, 行異能" at bounding box center [272, 216] width 140 height 6
click at [309, 159] on textarea "聖靈的恩賜 (三)" at bounding box center [272, 161] width 140 height 13
paste textarea "超然行事 - 信心, 醫病, 行異能"
type textarea "聖靈的恩賜 (三) - 超然行事 - 信心, 醫病, 行異能"
click at [237, 236] on textarea "Supernatural Action - Faith, Healing, Working, Miracles" at bounding box center [272, 235] width 140 height 6
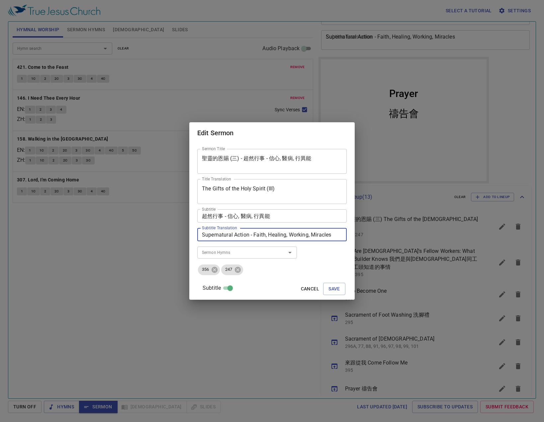
click at [317, 189] on textarea "The Gifts of the Holy Spirit (III)" at bounding box center [272, 191] width 140 height 13
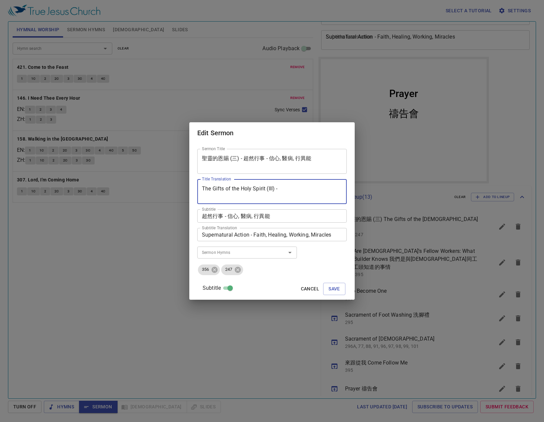
paste textarea "Supernatural Action - Faith, Healing, Working, Miracles"
type textarea "The Gifts of the Holy Spirit (III) - Supernatural Action - Faith, Healing, Work…"
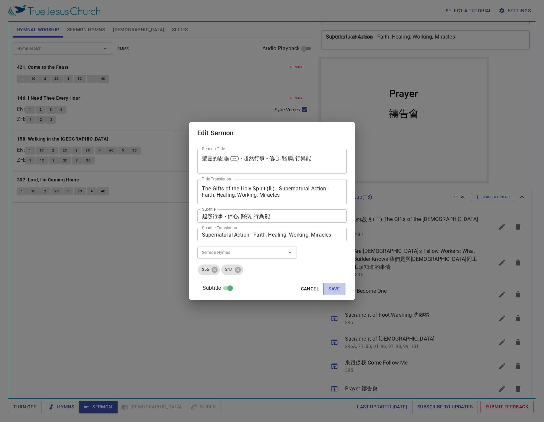
click at [326, 284] on button "Save" at bounding box center [334, 289] width 22 height 12
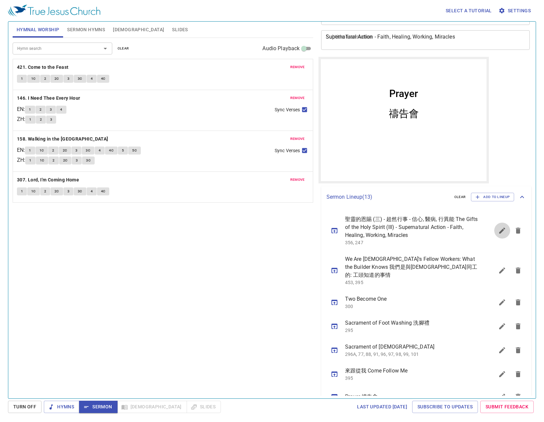
click at [499, 233] on icon "sermon lineup list" at bounding box center [502, 231] width 6 height 6
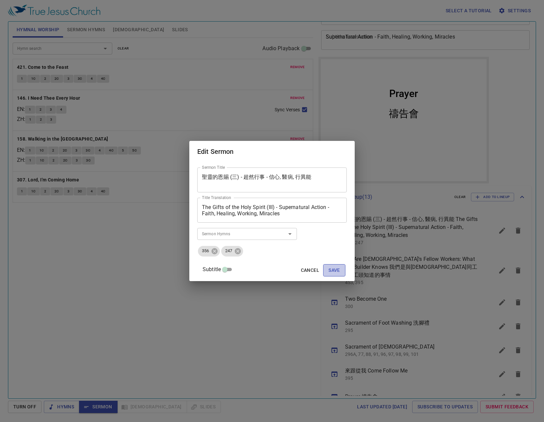
click at [330, 269] on span "Save" at bounding box center [334, 270] width 12 height 8
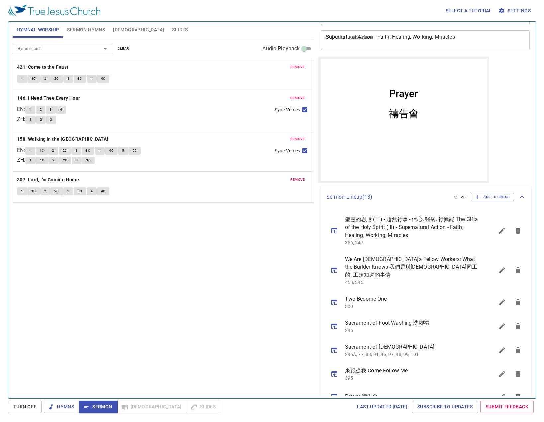
click at [334, 228] on icon "sermon lineup list" at bounding box center [334, 230] width 6 height 5
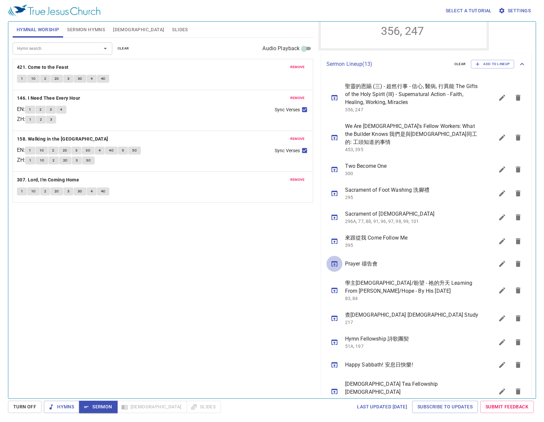
click at [339, 261] on button "sermon lineup list" at bounding box center [334, 264] width 16 height 16
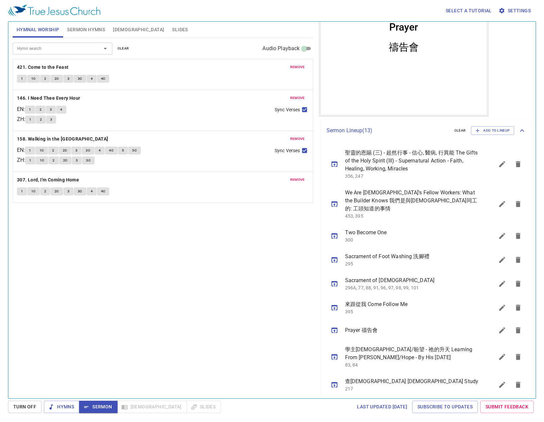
scroll to position [100, 0]
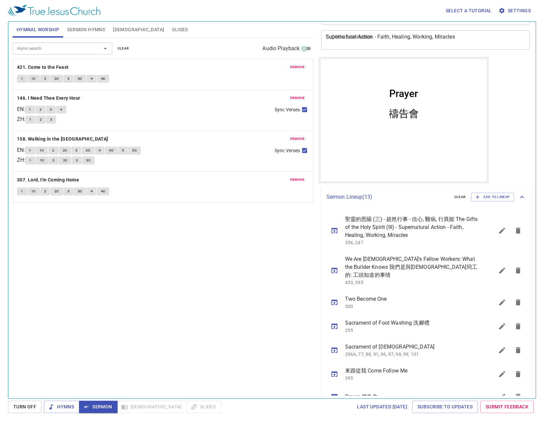
click at [499, 229] on icon "sermon lineup list" at bounding box center [502, 231] width 8 height 8
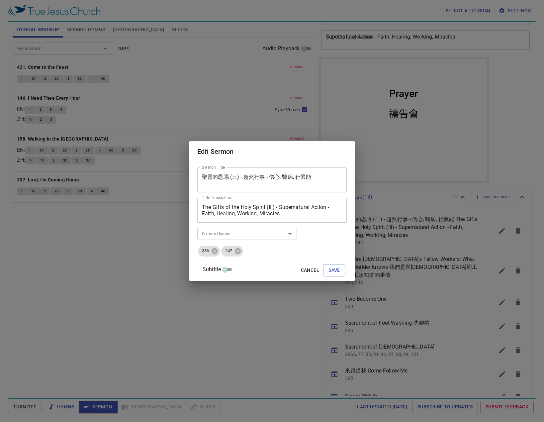
click at [235, 269] on input "Subtitle" at bounding box center [225, 271] width 24 height 8
checkbox input "true"
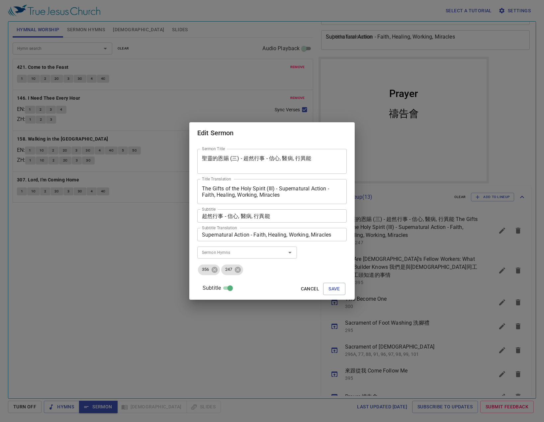
click at [267, 235] on textarea "Supernatural Action - Faith, Healing, Working, Miracles" at bounding box center [272, 235] width 140 height 6
click at [255, 210] on div "超然行事 - 信心, 醫病, 行異能 Subtitle" at bounding box center [271, 215] width 149 height 13
click at [237, 288] on input "Subtitle" at bounding box center [230, 289] width 24 height 8
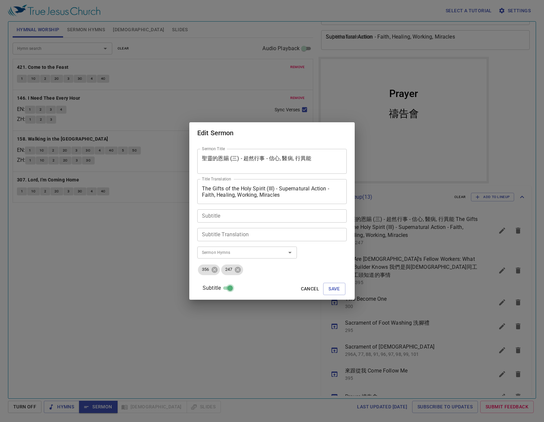
checkbox input "false"
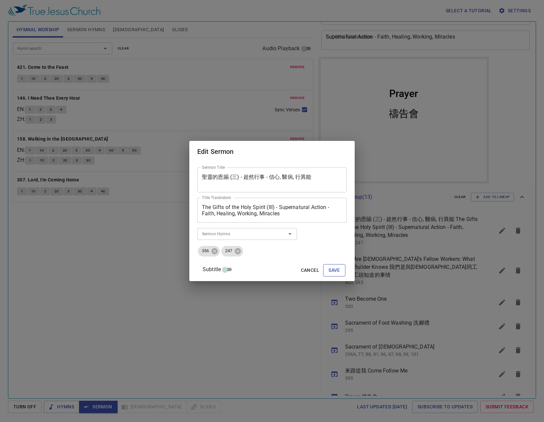
click at [328, 268] on span "Save" at bounding box center [334, 270] width 12 height 8
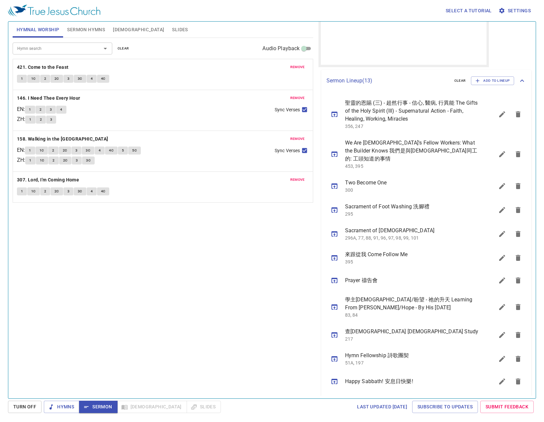
scroll to position [255, 0]
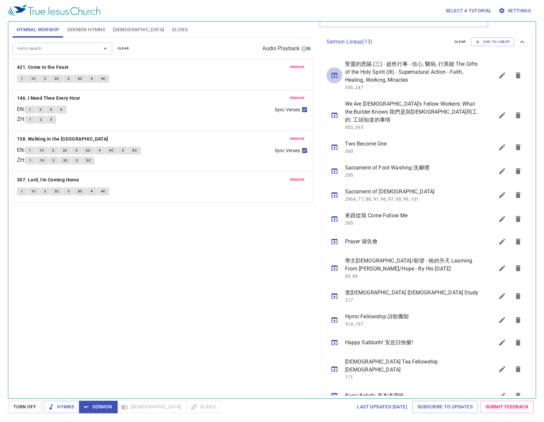
click at [339, 76] on button "sermon lineup list" at bounding box center [334, 75] width 16 height 16
click at [336, 237] on icon "sermon lineup list" at bounding box center [334, 241] width 8 height 8
click at [499, 77] on icon "sermon lineup list" at bounding box center [502, 75] width 8 height 8
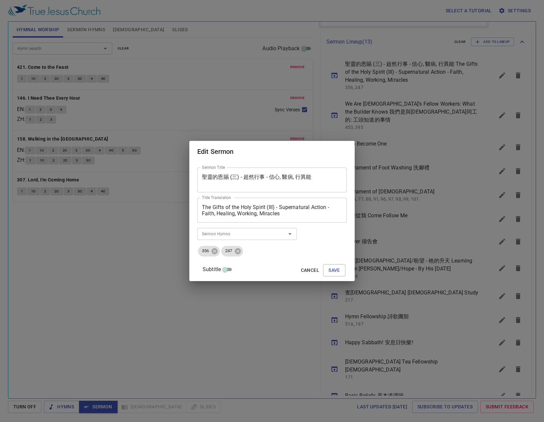
click at [283, 211] on textarea "The Gifts of the Holy Spirit (III) - Supernatural Action - Faith, Healing, Work…" at bounding box center [272, 210] width 140 height 13
click at [100, 64] on textarea "聖靈的恩賜 (三) - 超然行事 - 信心, 醫病, 行異能" at bounding box center [85, 57] width 30 height 14
click at [311, 271] on span "Cancel" at bounding box center [310, 270] width 18 height 8
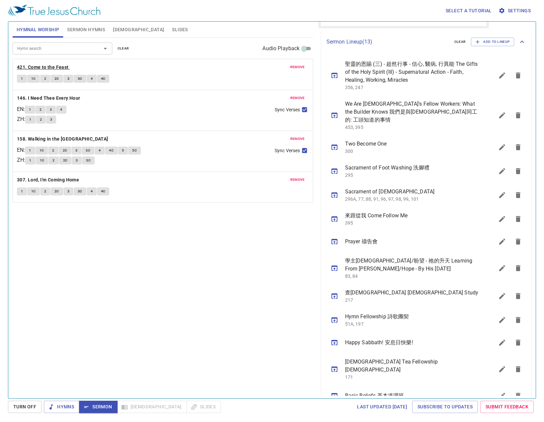
click at [27, 66] on b "421. Come to the Feast" at bounding box center [43, 67] width 52 height 8
click at [25, 80] on button "1" at bounding box center [22, 79] width 10 height 8
drag, startPoint x: 34, startPoint y: 77, endPoint x: 40, endPoint y: 75, distance: 5.6
click at [34, 76] on span "1C" at bounding box center [33, 79] width 5 height 6
click at [46, 79] on span "2" at bounding box center [45, 79] width 2 height 6
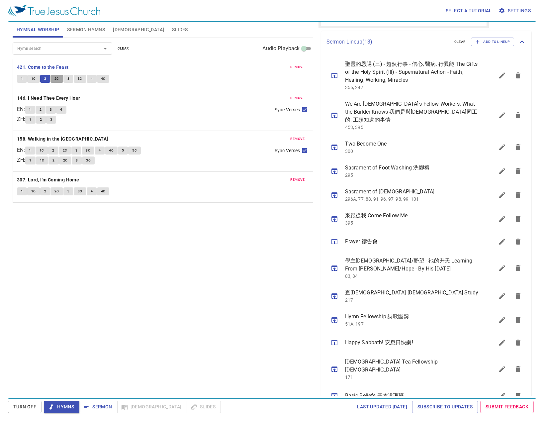
click at [59, 80] on button "2C" at bounding box center [56, 79] width 13 height 8
click at [65, 77] on button "3" at bounding box center [68, 79] width 10 height 8
click at [76, 75] on button "3C" at bounding box center [80, 79] width 13 height 8
click at [90, 80] on button "4" at bounding box center [92, 79] width 10 height 8
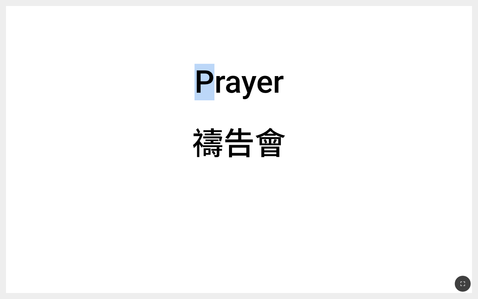
drag, startPoint x: 219, startPoint y: 14, endPoint x: 33, endPoint y: 60, distance: 191.9
click at [33, 60] on div "Prayer Prayer [DEMOGRAPHIC_DATA]會 [DEMOGRAPHIC_DATA]會" at bounding box center [239, 149] width 466 height 287
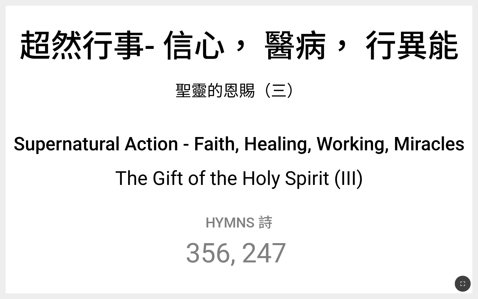
drag, startPoint x: 114, startPoint y: 68, endPoint x: 116, endPoint y: 72, distance: 4.2
click at [114, 68] on div "超然行事- 信心， 醫病， 行異能" at bounding box center [239, 42] width 467 height 57
click at [396, 10] on div "超然行事- 信心， 醫病， 行異能 超然行事- 信心， 醫病， 行異能 聖靈的恩賜（三） 聖靈的恩賜（三） Supernatural Action - Fai…" at bounding box center [239, 149] width 467 height 287
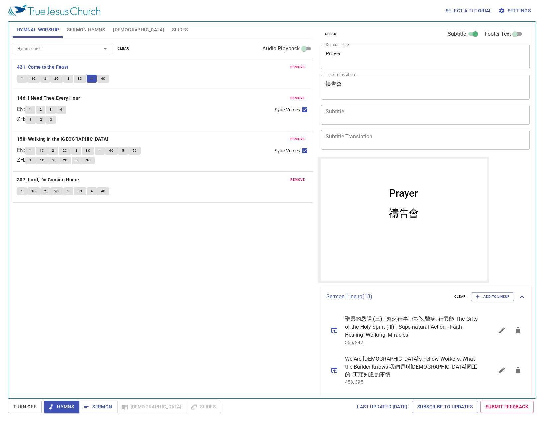
scroll to position [255, 0]
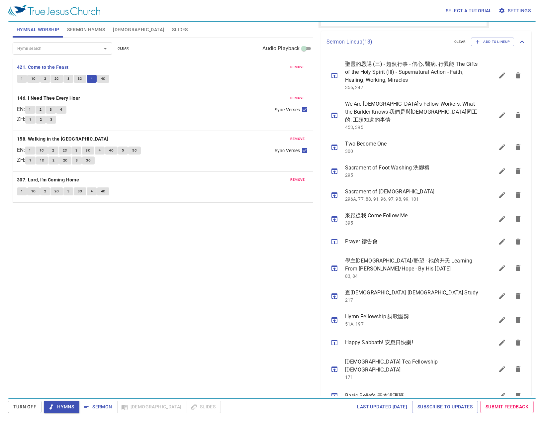
click at [105, 77] on button "4C" at bounding box center [103, 79] width 13 height 8
click at [68, 97] on b "146. I Need Thee Every Hour" at bounding box center [48, 98] width 63 height 8
click at [29, 108] on button "1" at bounding box center [30, 110] width 10 height 8
click at [46, 107] on button "2" at bounding box center [41, 110] width 10 height 8
click at [51, 110] on button "3" at bounding box center [51, 110] width 10 height 8
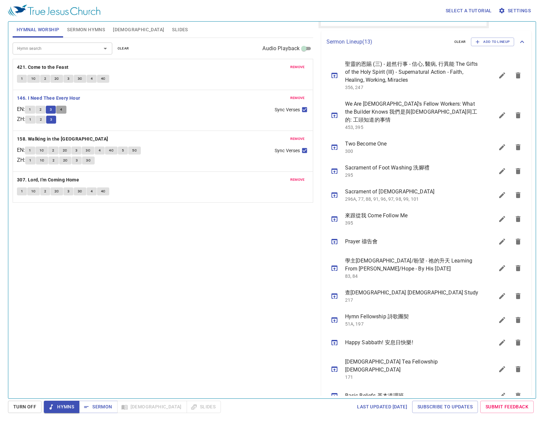
click at [66, 111] on button "4" at bounding box center [61, 110] width 10 height 8
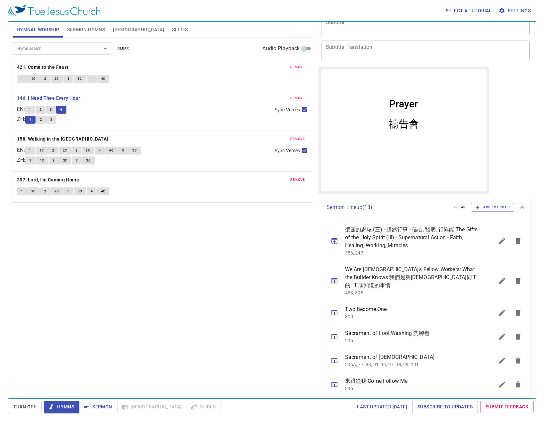
scroll to position [89, 0]
click at [335, 242] on icon "sermon lineup list" at bounding box center [334, 241] width 6 height 5
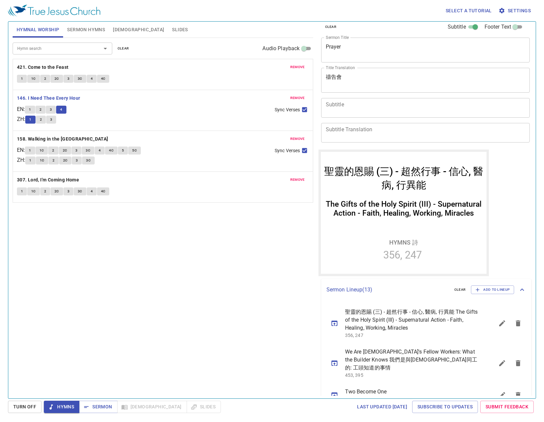
scroll to position [0, 0]
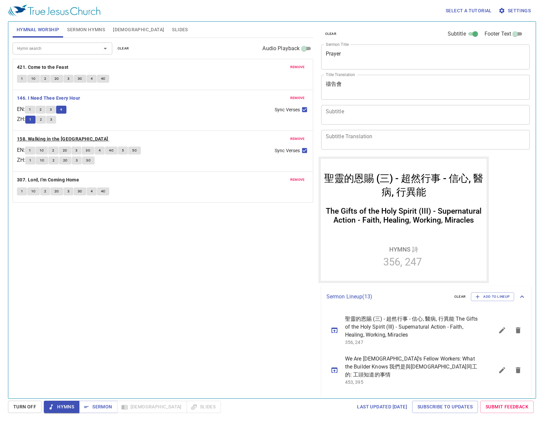
click at [81, 138] on b "158. Walking in the [GEOGRAPHIC_DATA]" at bounding box center [62, 139] width 91 height 8
click at [35, 147] on button "1" at bounding box center [30, 150] width 10 height 8
click at [463, 32] on input "Subtitle" at bounding box center [475, 35] width 24 height 8
checkbox input "false"
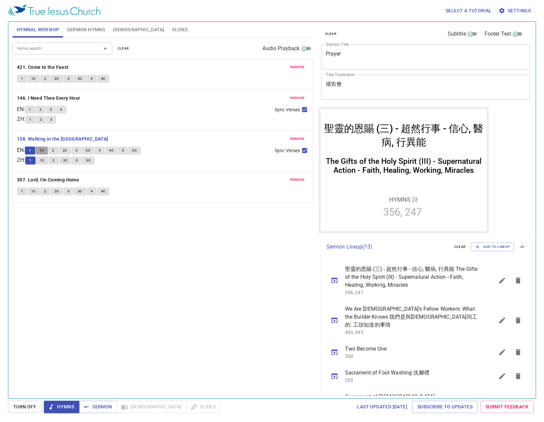
click at [42, 153] on button "1C" at bounding box center [42, 150] width 13 height 8
click at [54, 148] on span "2" at bounding box center [53, 150] width 2 height 6
click at [71, 148] on button "2C" at bounding box center [65, 150] width 13 height 8
click at [168, 25] on button "Slides" at bounding box center [180, 30] width 24 height 16
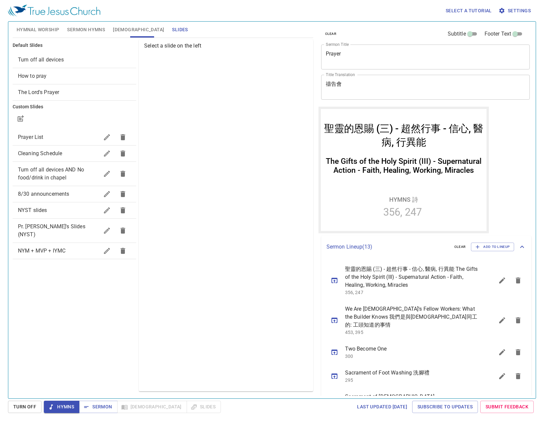
click at [54, 193] on span "8/30 announcements" at bounding box center [43, 194] width 51 height 6
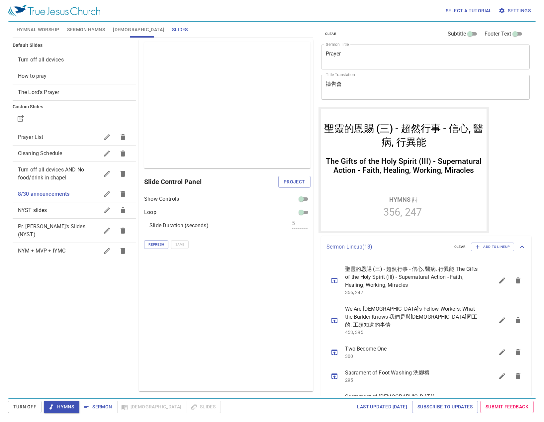
click at [58, 29] on span "Hymnal Worship" at bounding box center [38, 30] width 43 height 8
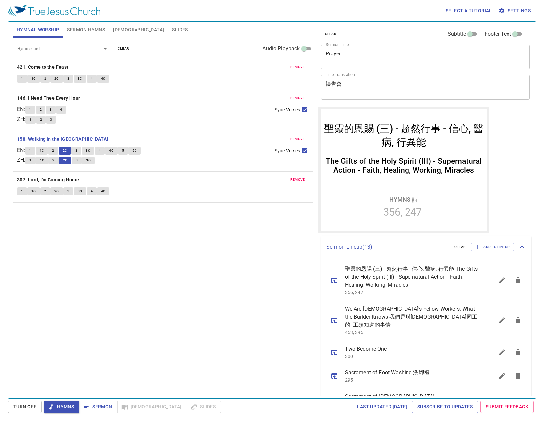
click at [77, 148] on span "3" at bounding box center [76, 150] width 2 height 6
click at [172, 26] on span "Slides" at bounding box center [180, 30] width 16 height 8
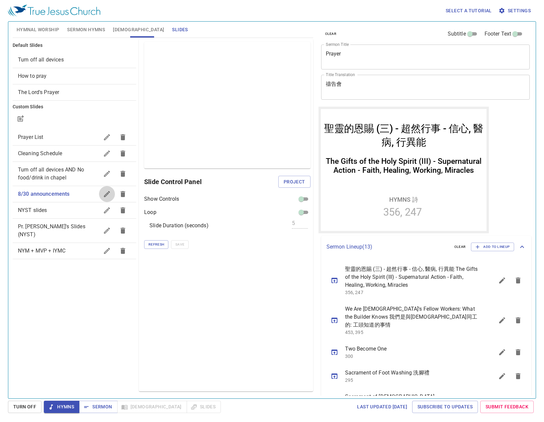
click at [104, 192] on icon "button" at bounding box center [107, 194] width 8 height 8
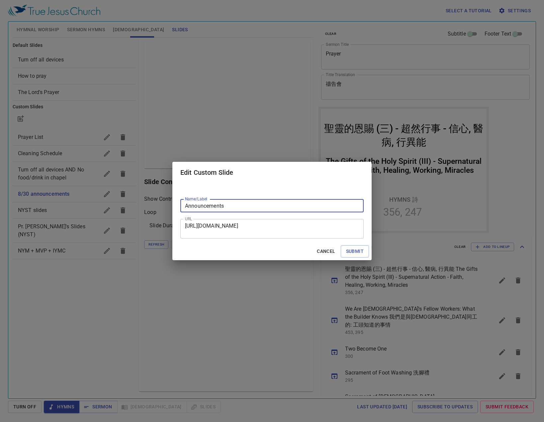
type input "Announcements"
click at [0, 0] on textarea "https://docs.google.com/presentation/d/1Be43Dm-qLj4gjeu6PkZ8srKwOOHSh6NG/edit?s…" at bounding box center [0, 0] width 0 height 0
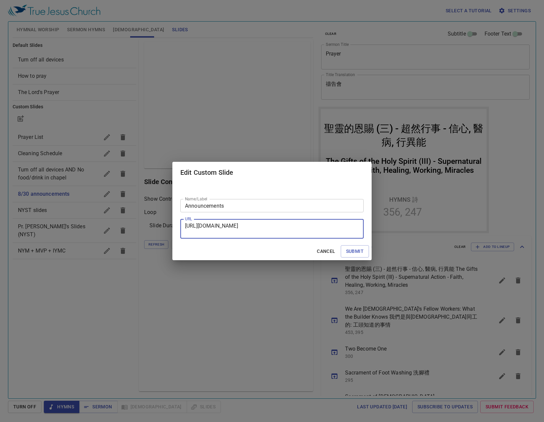
paste textarea "h_cRQHDCJY9E7n91gpvAg6M0kNwoJw63/edit?slide=id.p3#slide=id.p3"
type textarea "https://docs.google.com/presentation/d/1h_cRQHDCJY9E7n91gpvAg6M0kNwoJw63/edit?s…"
click at [352, 253] on span "Submit" at bounding box center [355, 251] width 18 height 8
checkbox input "true"
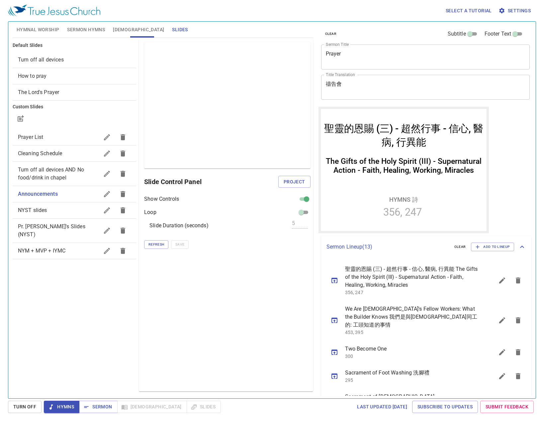
click at [307, 199] on input "checkbox" at bounding box center [307, 200] width 24 height 8
checkbox input "false"
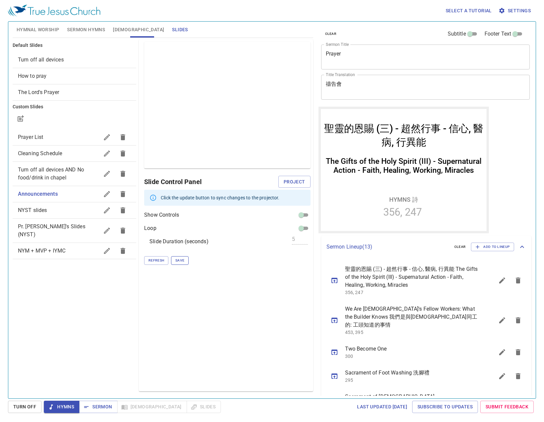
click at [178, 259] on span "Save" at bounding box center [179, 260] width 9 height 6
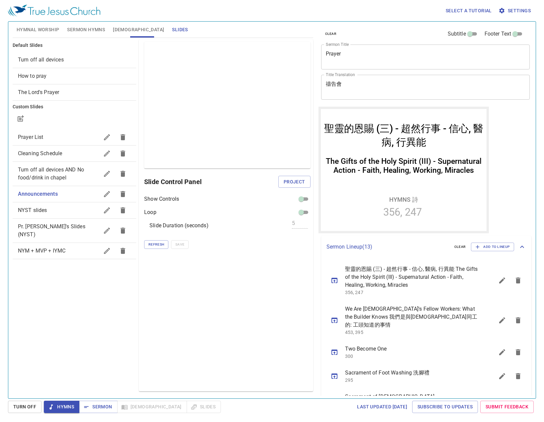
click at [37, 27] on span "Hymnal Worship" at bounding box center [38, 30] width 43 height 8
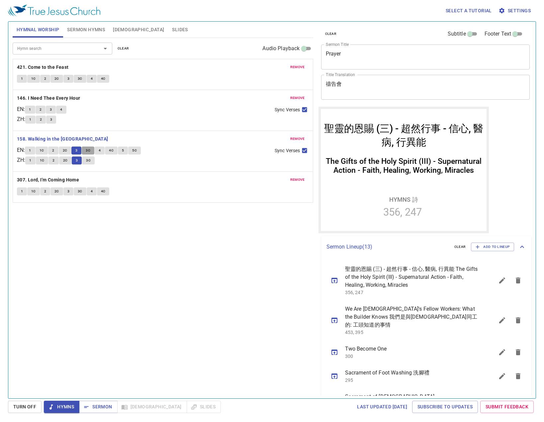
click at [90, 147] on button "3C" at bounding box center [88, 150] width 13 height 8
click at [101, 152] on span "4" at bounding box center [100, 150] width 2 height 6
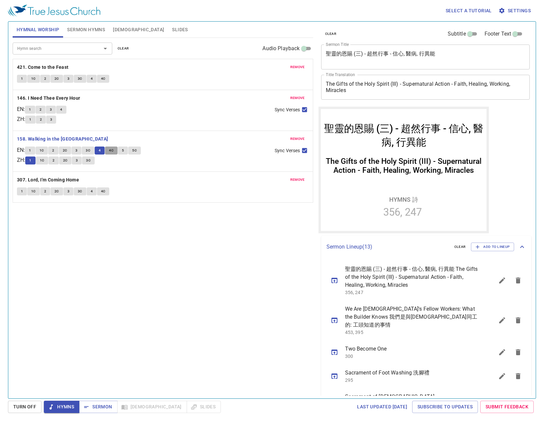
click at [114, 150] on span "4C" at bounding box center [111, 150] width 5 height 6
click at [127, 150] on button "5" at bounding box center [123, 150] width 10 height 8
click at [137, 149] on span "5C" at bounding box center [134, 150] width 5 height 6
click at [57, 176] on b "307. Lord, I'm Coming Home" at bounding box center [48, 180] width 62 height 8
click at [21, 189] on span "1" at bounding box center [22, 191] width 2 height 6
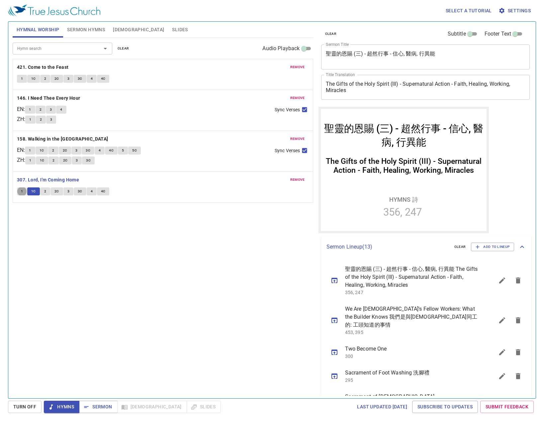
click at [112, 237] on div "Hymn search Hymn search clear Audio Playback remove 421. Come to the Feast 1 1C…" at bounding box center [163, 215] width 301 height 355
click at [0, 0] on span "Hymns" at bounding box center [0, 0] width 0 height 0
click at [115, 346] on div "Hymn search Hymn search clear Audio Playback remove 421. Come to the Feast 1 1C…" at bounding box center [163, 215] width 301 height 355
click at [0, 0] on button "Sermon" at bounding box center [0, 0] width 0 height 0
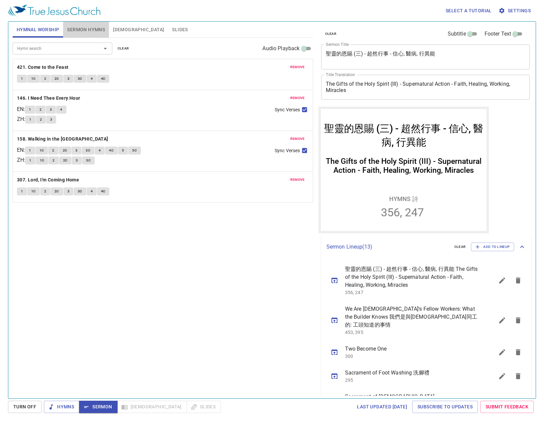
click at [89, 23] on button "Sermon Hymns" at bounding box center [86, 30] width 46 height 16
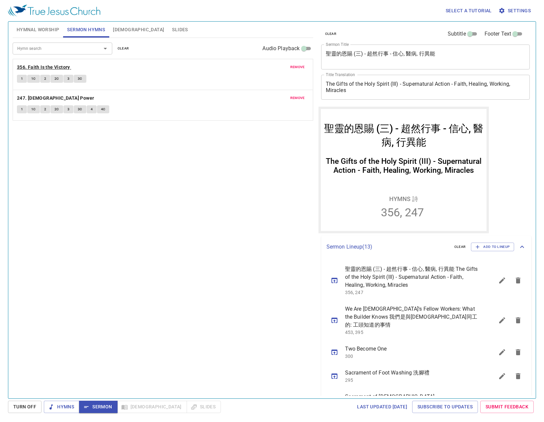
click at [45, 67] on b "356. Faith Is the Victory" at bounding box center [43, 67] width 53 height 8
click at [24, 79] on button "1" at bounding box center [22, 79] width 10 height 8
click at [35, 77] on span "1C" at bounding box center [33, 79] width 5 height 6
click at [42, 79] on button "2" at bounding box center [45, 79] width 10 height 8
click at [58, 76] on span "2C" at bounding box center [56, 79] width 5 height 6
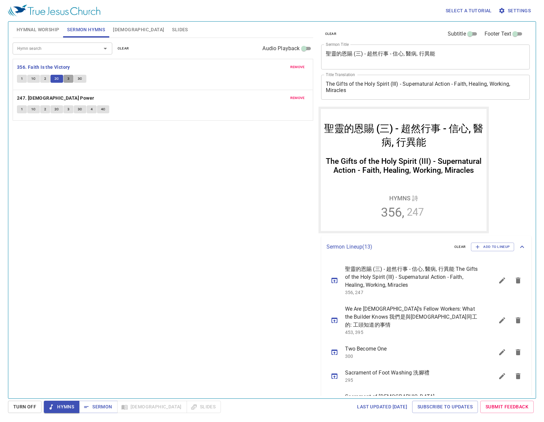
click at [69, 76] on span "3" at bounding box center [68, 79] width 2 height 6
click at [79, 79] on span "3C" at bounding box center [80, 79] width 5 height 6
click at [100, 404] on span "Sermon" at bounding box center [98, 407] width 28 height 8
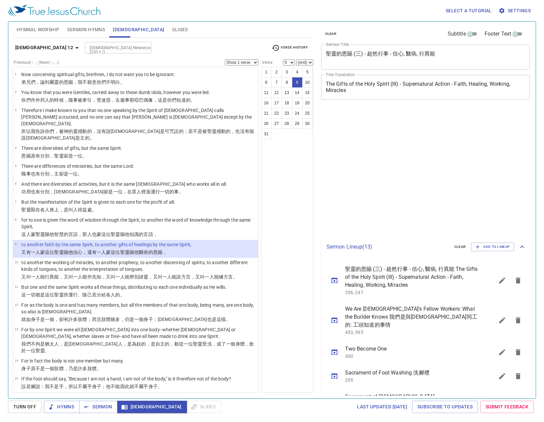
select select "9"
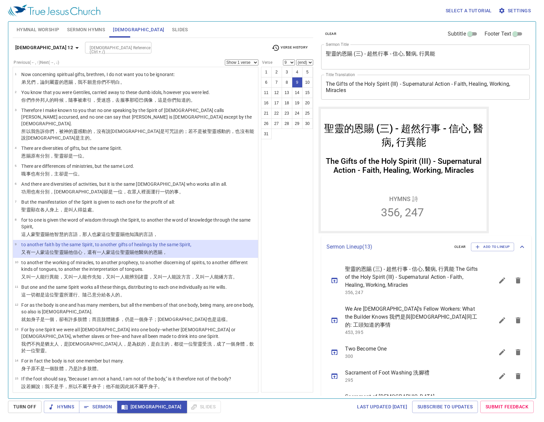
scroll to position [66, 0]
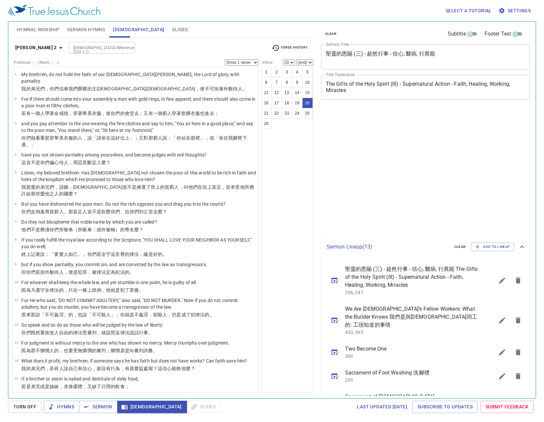
select select "20"
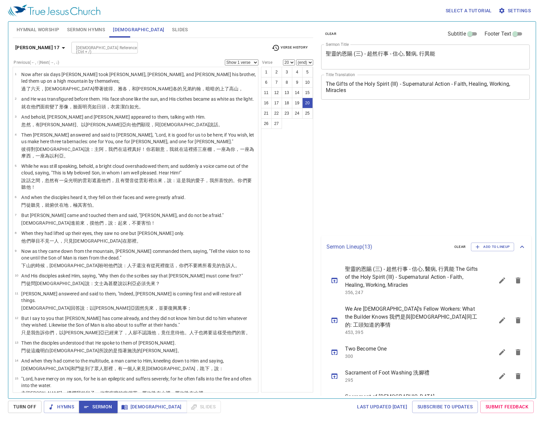
select select "20"
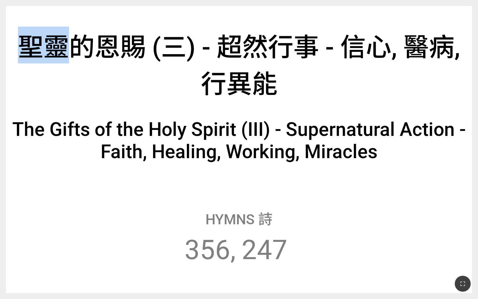
drag, startPoint x: 60, startPoint y: 3, endPoint x: -133, endPoint y: 14, distance: 193.0
click at [0, 3] on html "聖靈的恩賜 (三) - 超然行事 - 信心, 醫病, 行異能 聖靈的恩賜 (三) - 超然行事 - 信心, 醫病, 行異能 The Gifts of the …" at bounding box center [239, 1] width 478 height 3
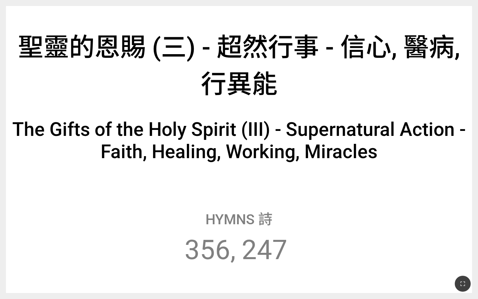
click at [257, 288] on div at bounding box center [239, 283] width 478 height 31
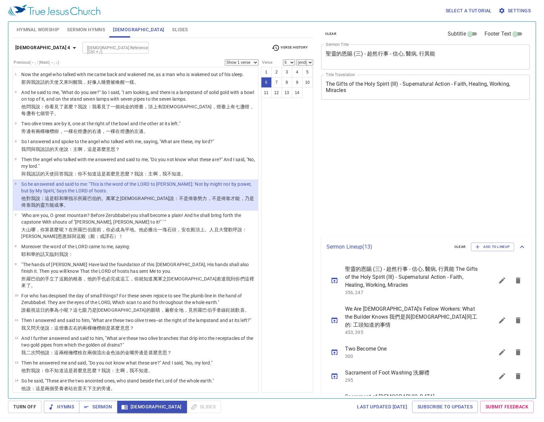
select select "6"
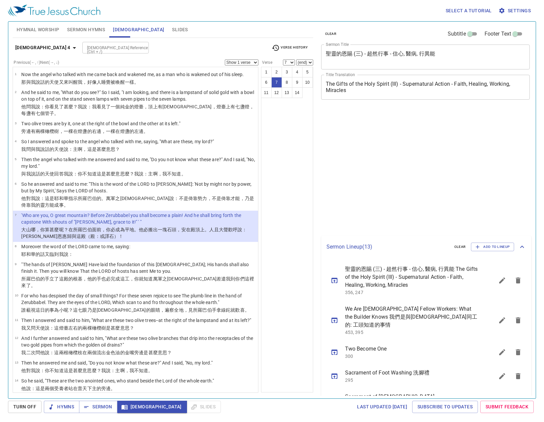
select select "7"
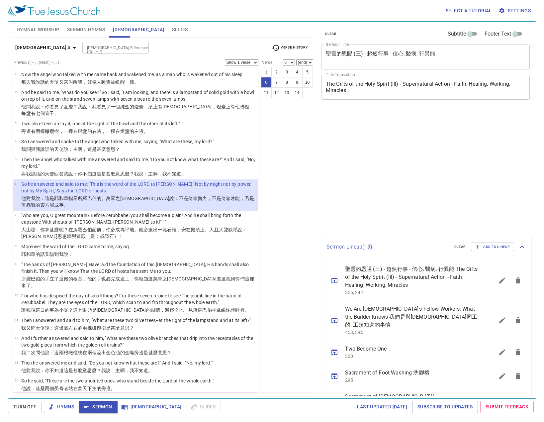
select select "6"
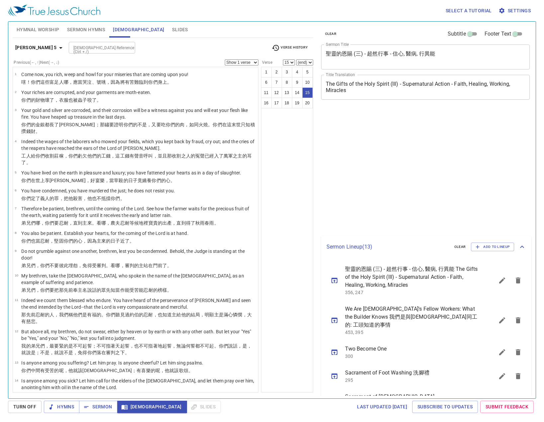
select select "15"
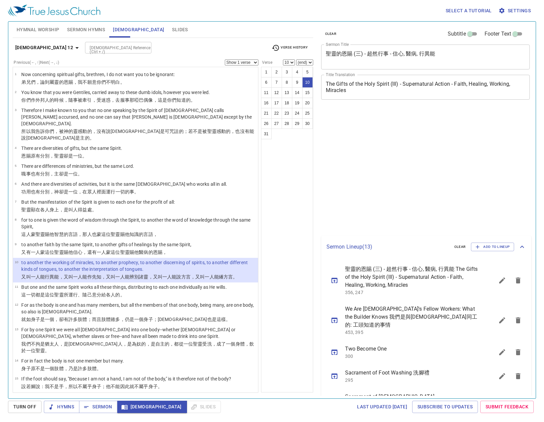
select select "10"
